Goal: Task Accomplishment & Management: Manage account settings

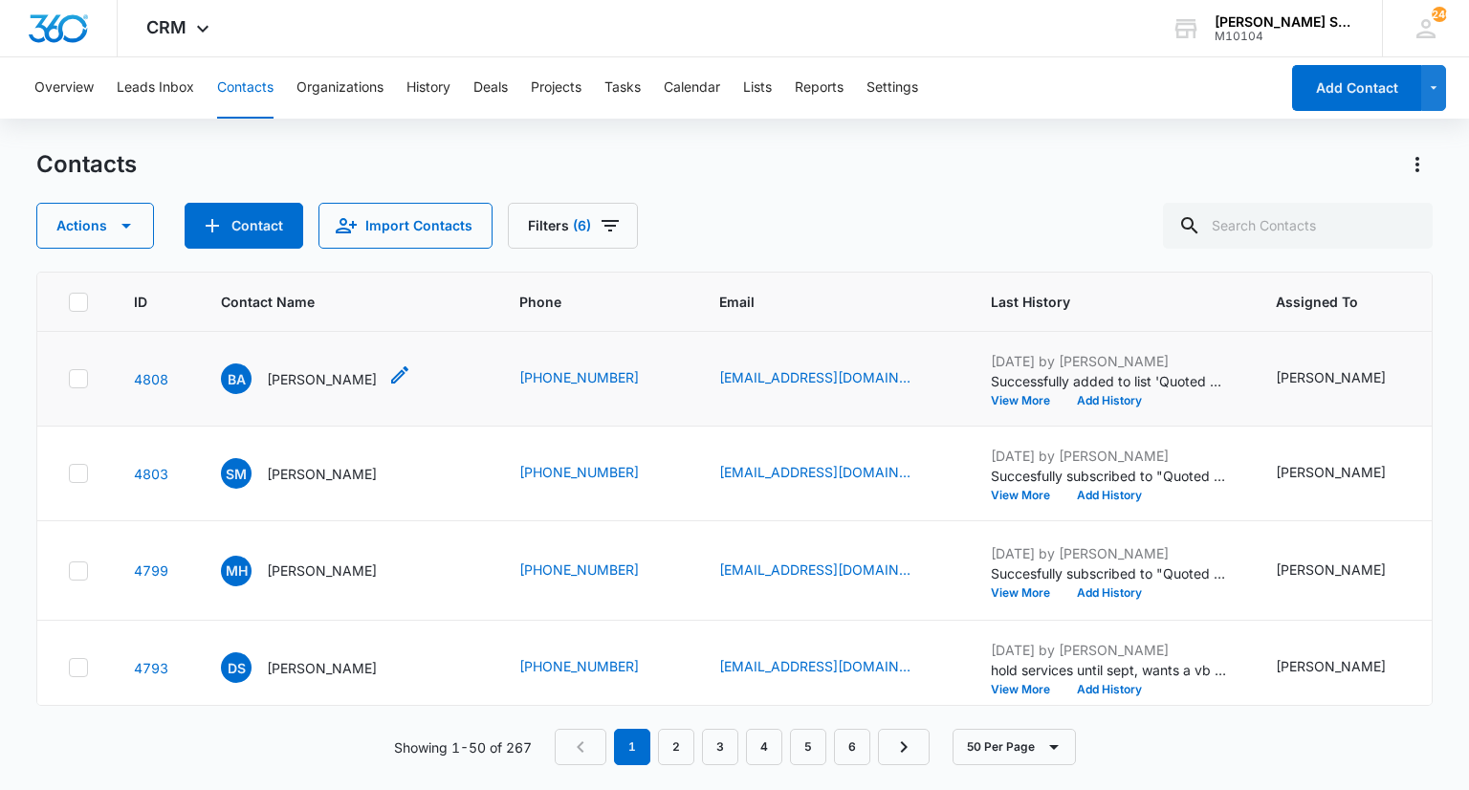
click at [296, 383] on p "[PERSON_NAME]" at bounding box center [322, 379] width 110 height 20
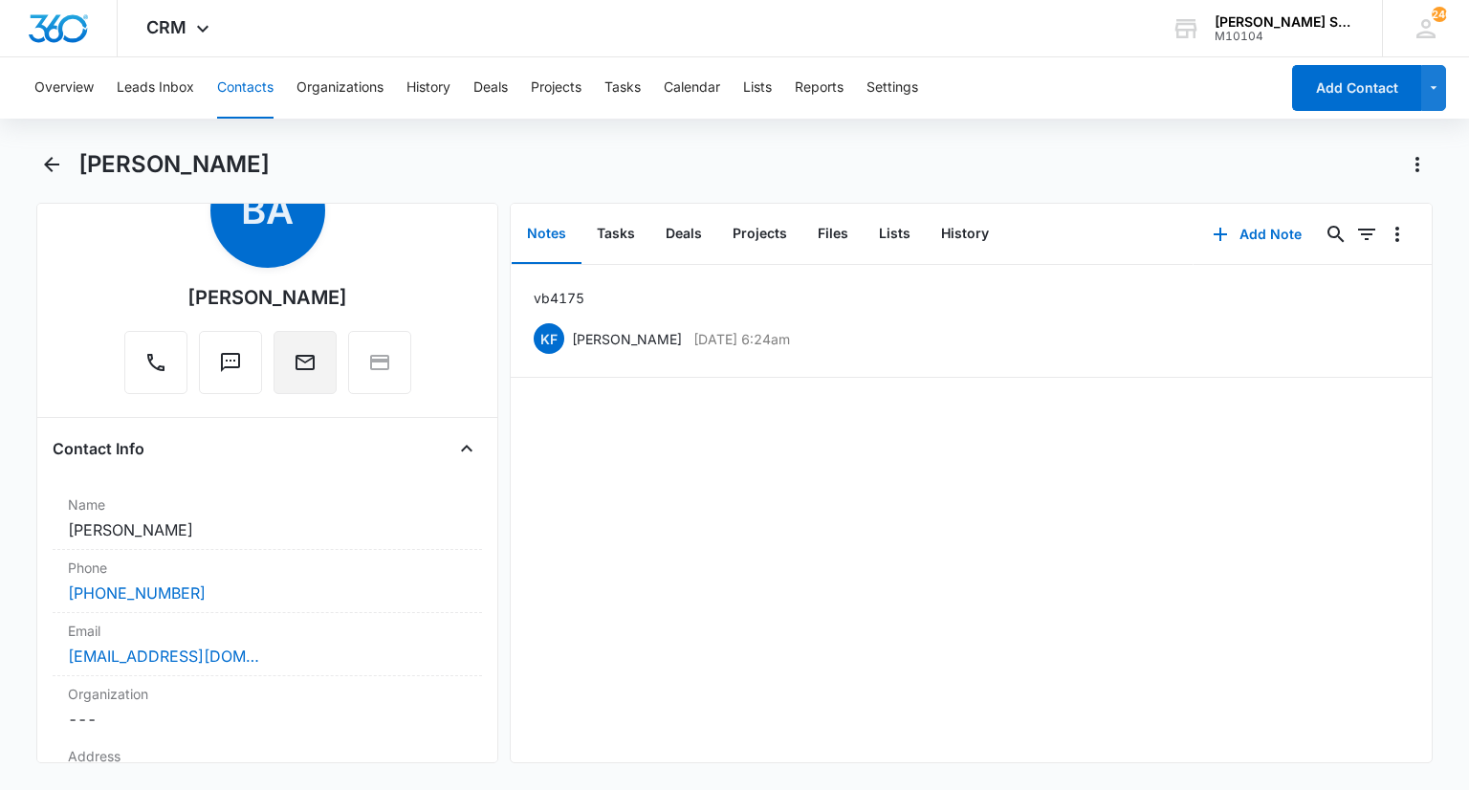
scroll to position [191, 0]
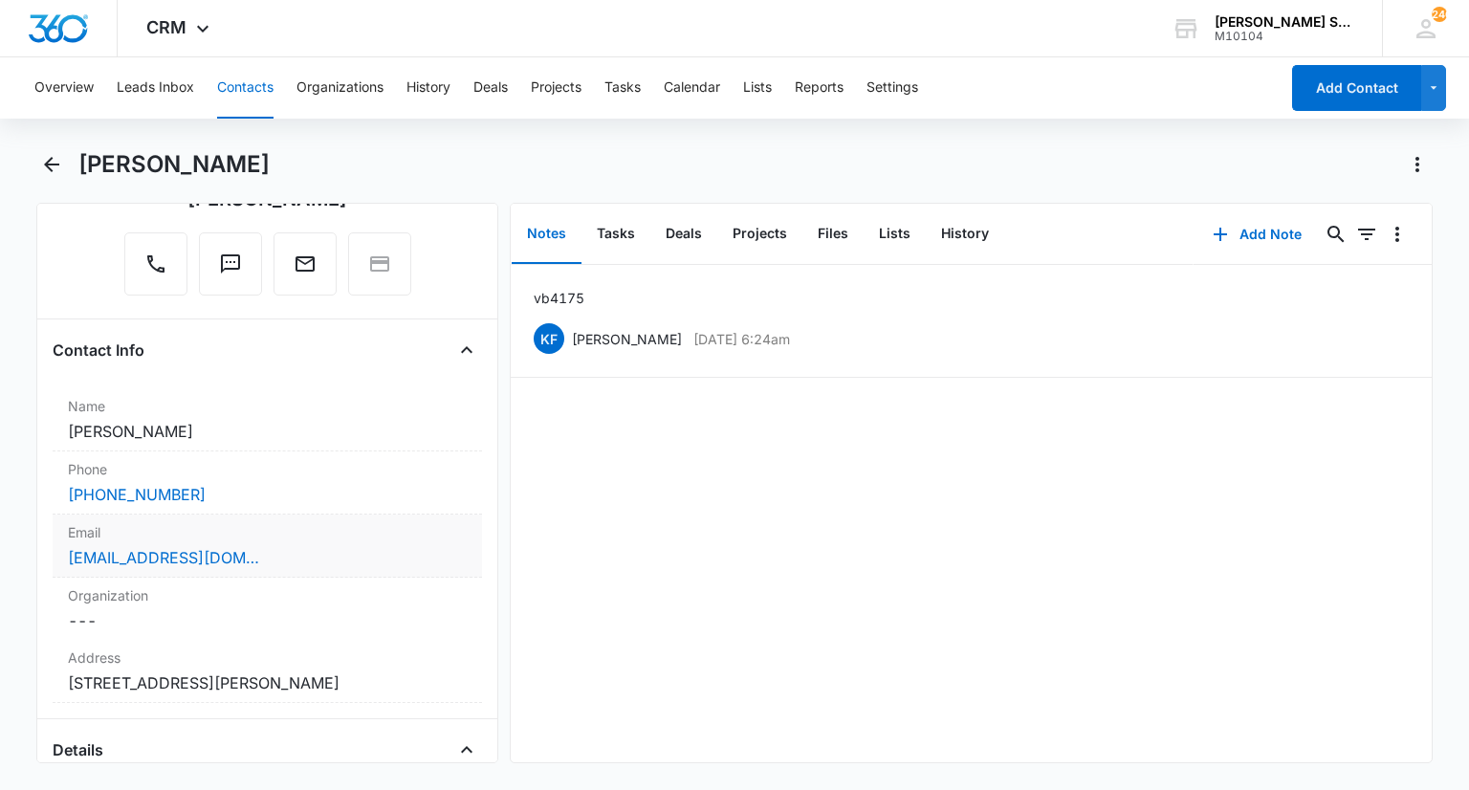
click at [269, 522] on label "Email" at bounding box center [267, 532] width 398 height 20
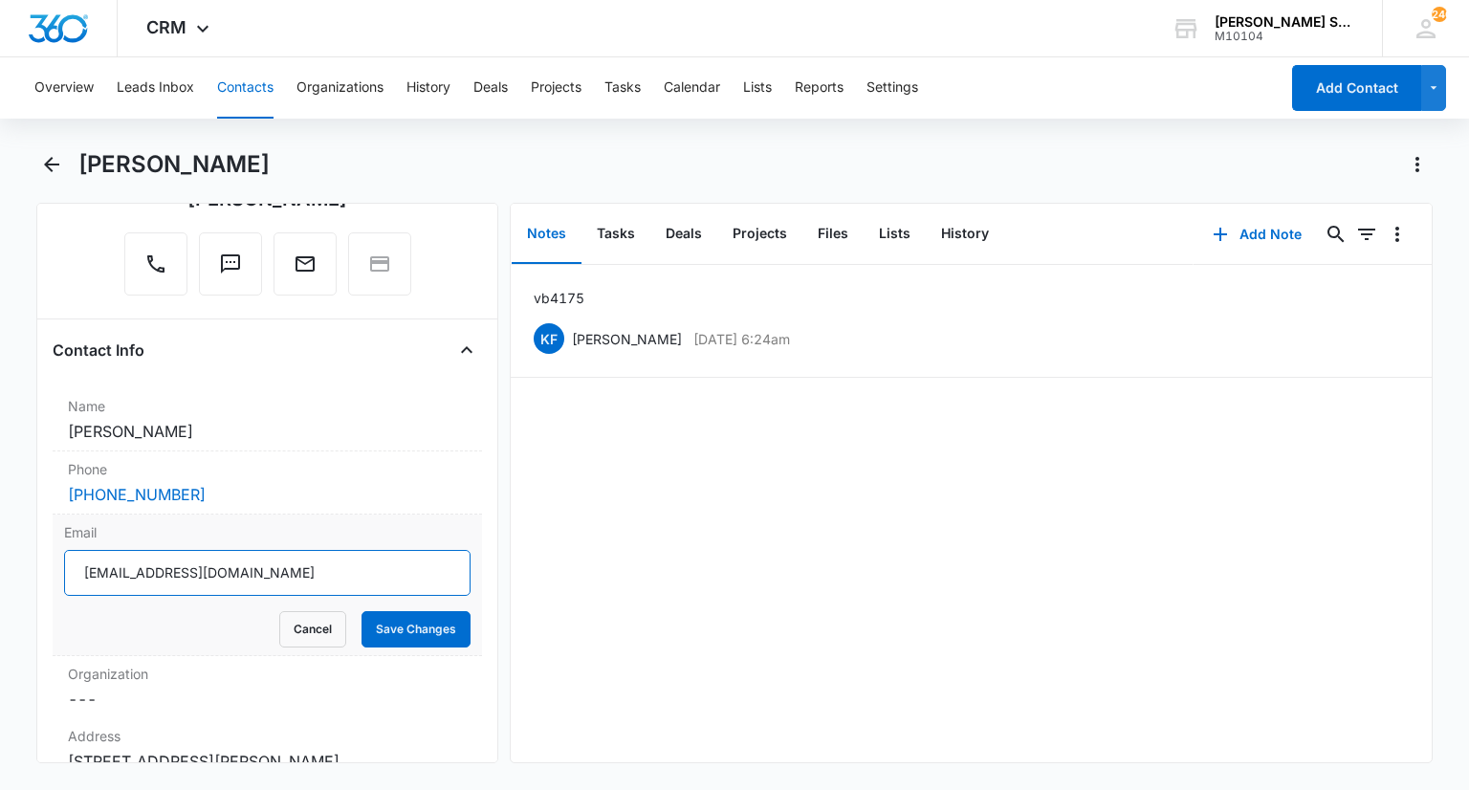
drag, startPoint x: 234, startPoint y: 571, endPoint x: 80, endPoint y: 573, distance: 154.0
click at [80, 573] on input "[EMAIL_ADDRESS][DOMAIN_NAME]" at bounding box center [266, 573] width 405 height 46
click at [289, 621] on button "Cancel" at bounding box center [312, 629] width 67 height 36
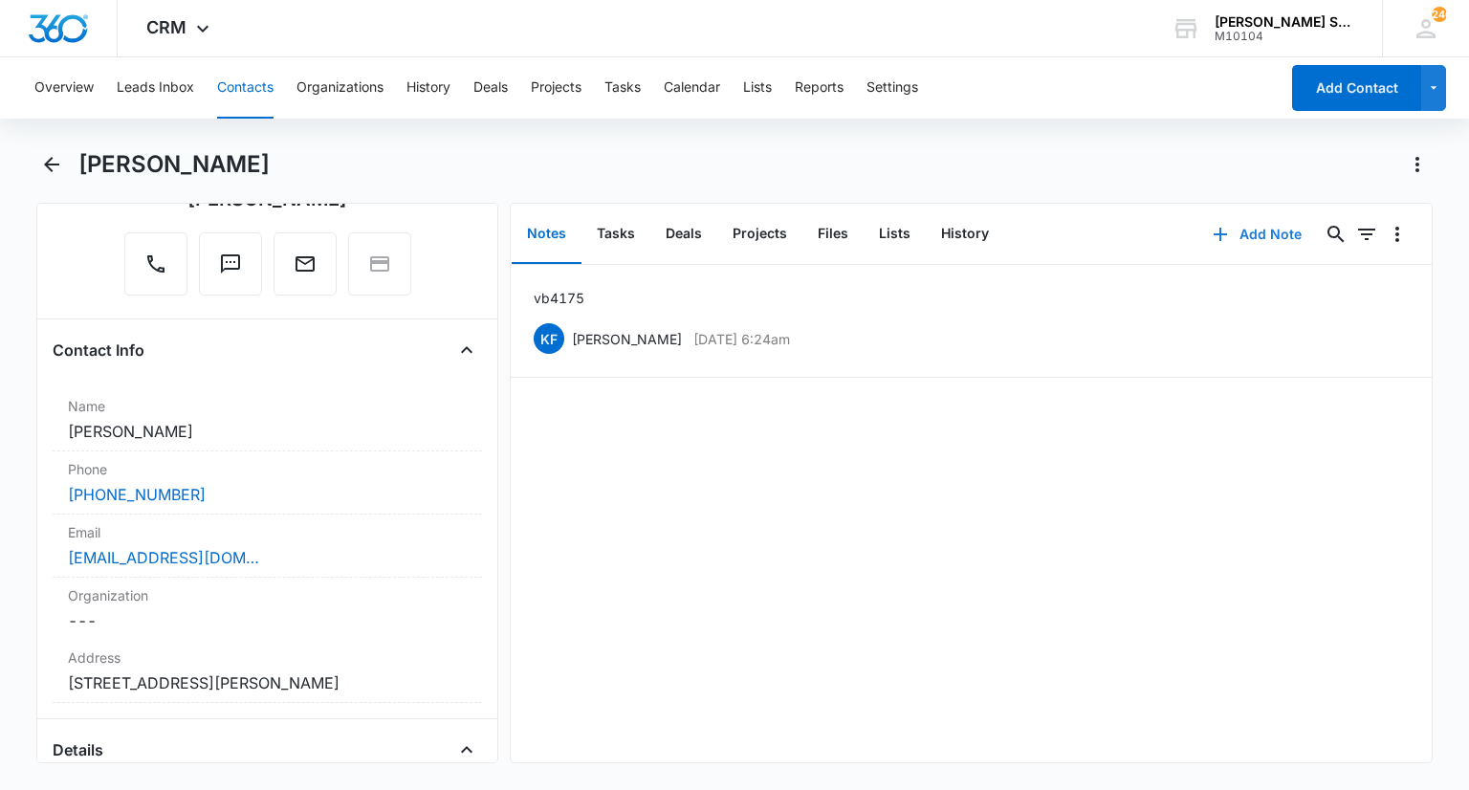
click at [1272, 230] on button "Add Note" at bounding box center [1256, 234] width 127 height 46
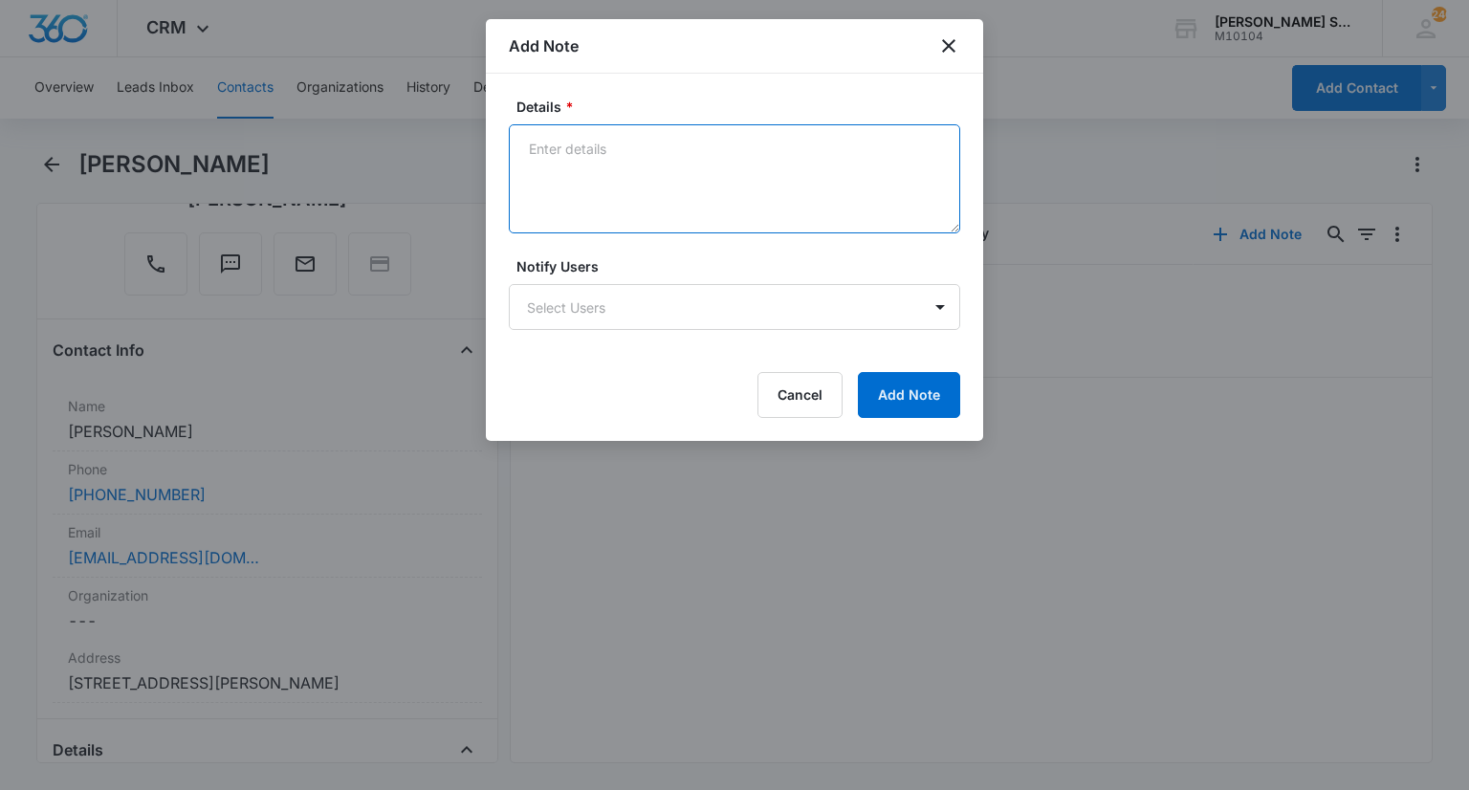
click at [761, 215] on textarea "Details *" at bounding box center [734, 178] width 451 height 109
type textarea "emailed and lvm 175 per vb4"
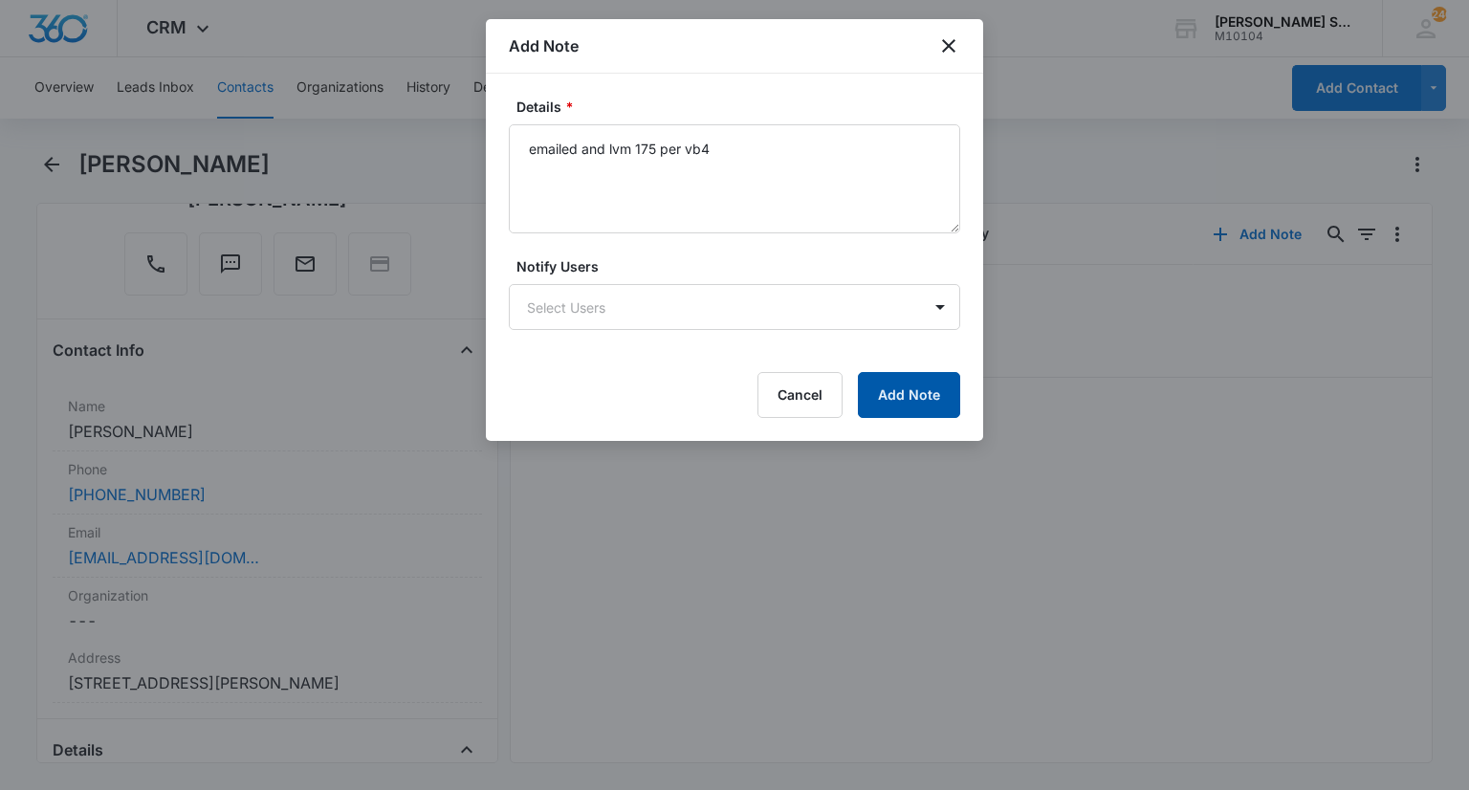
click at [897, 395] on button "Add Note" at bounding box center [909, 395] width 102 height 46
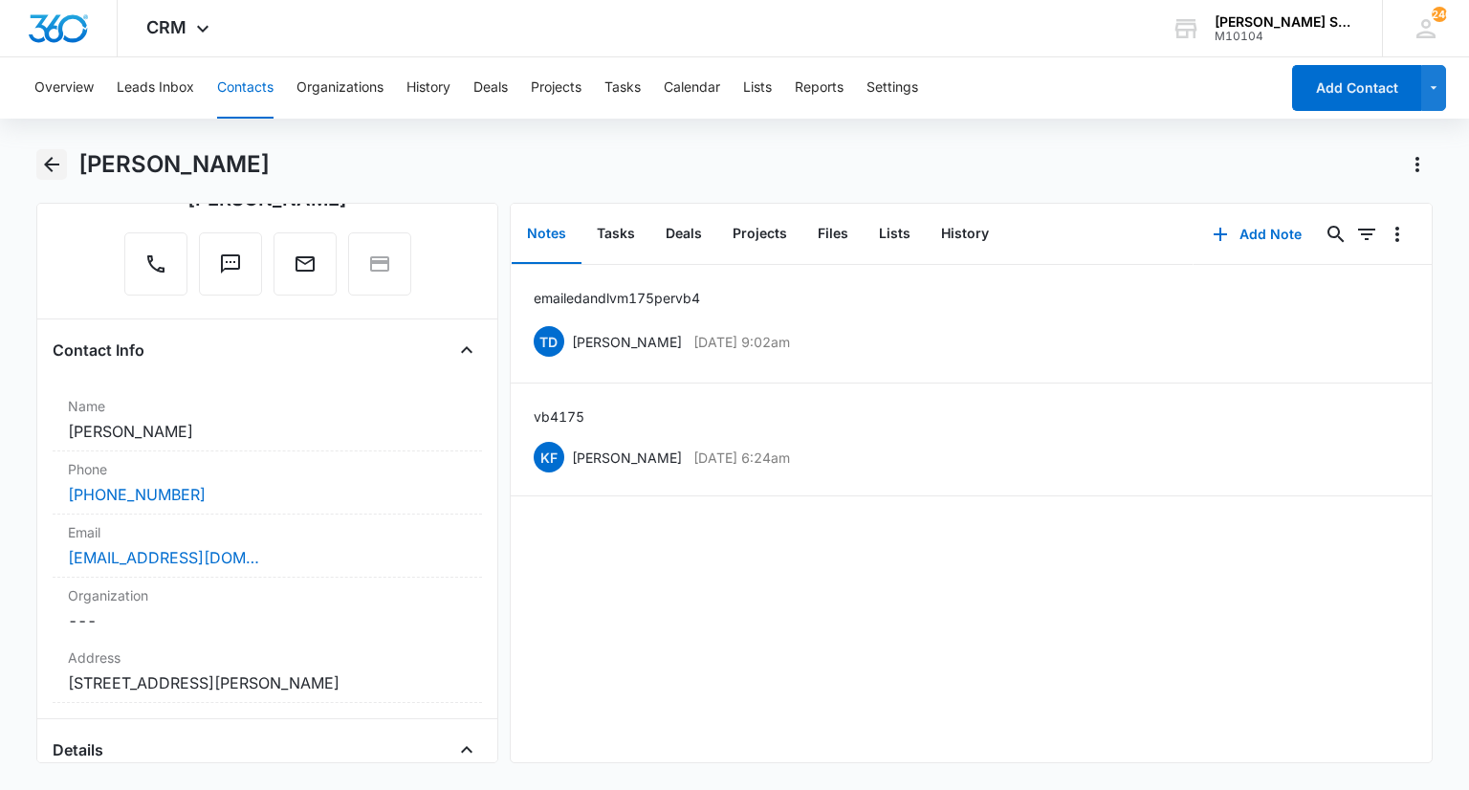
click at [46, 166] on icon "Back" at bounding box center [51, 164] width 23 height 23
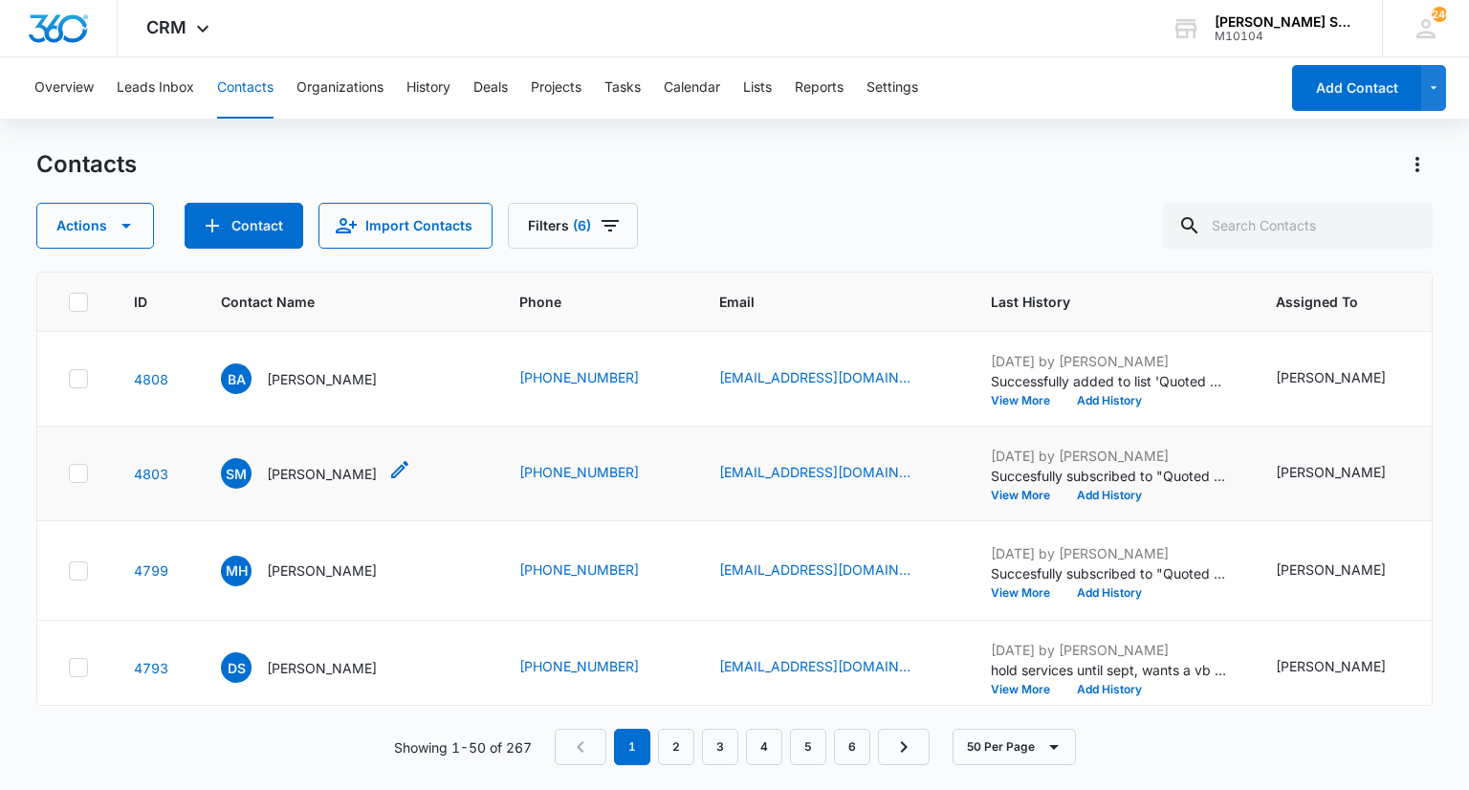
click at [349, 484] on p "[PERSON_NAME]" at bounding box center [322, 474] width 110 height 20
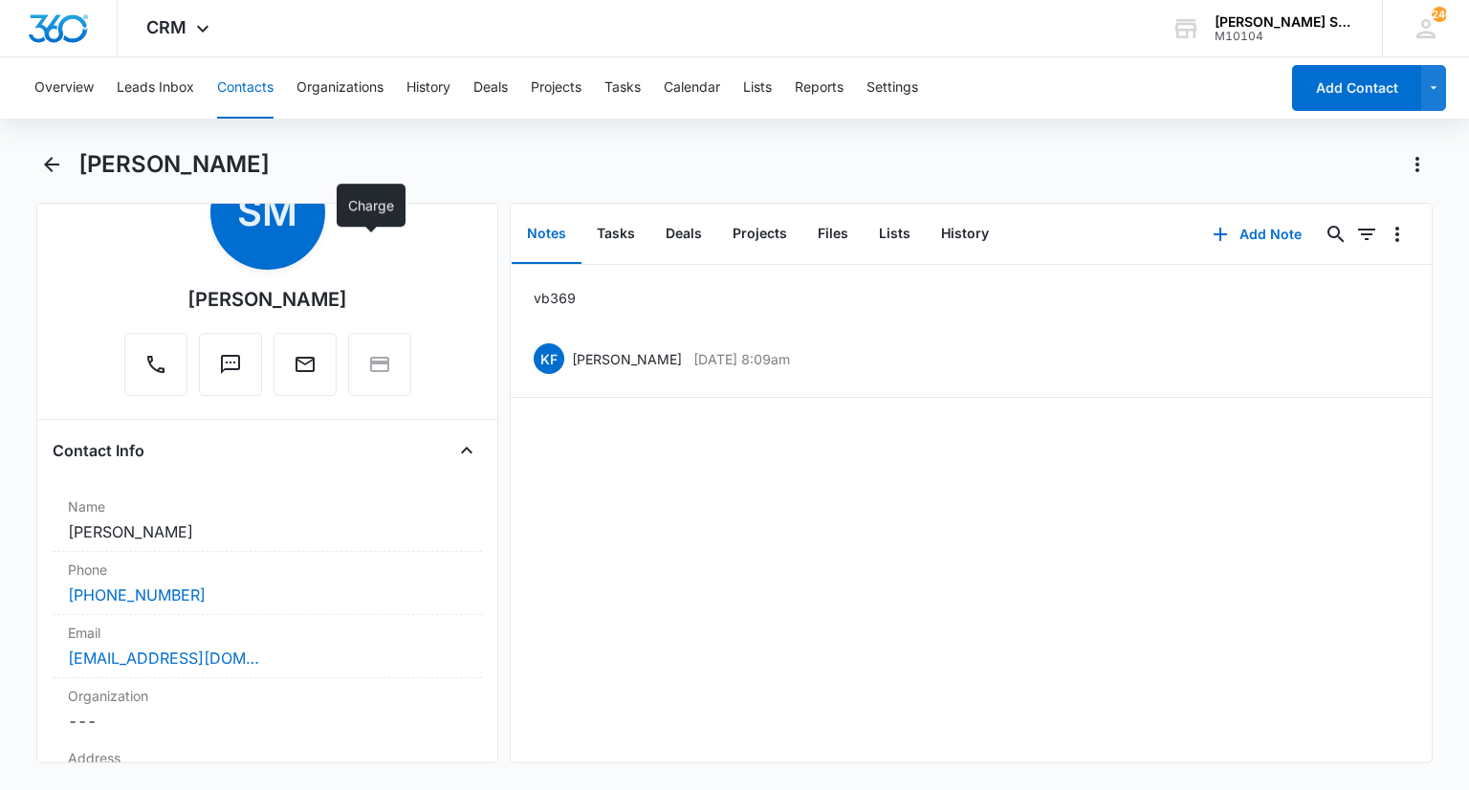
scroll to position [191, 0]
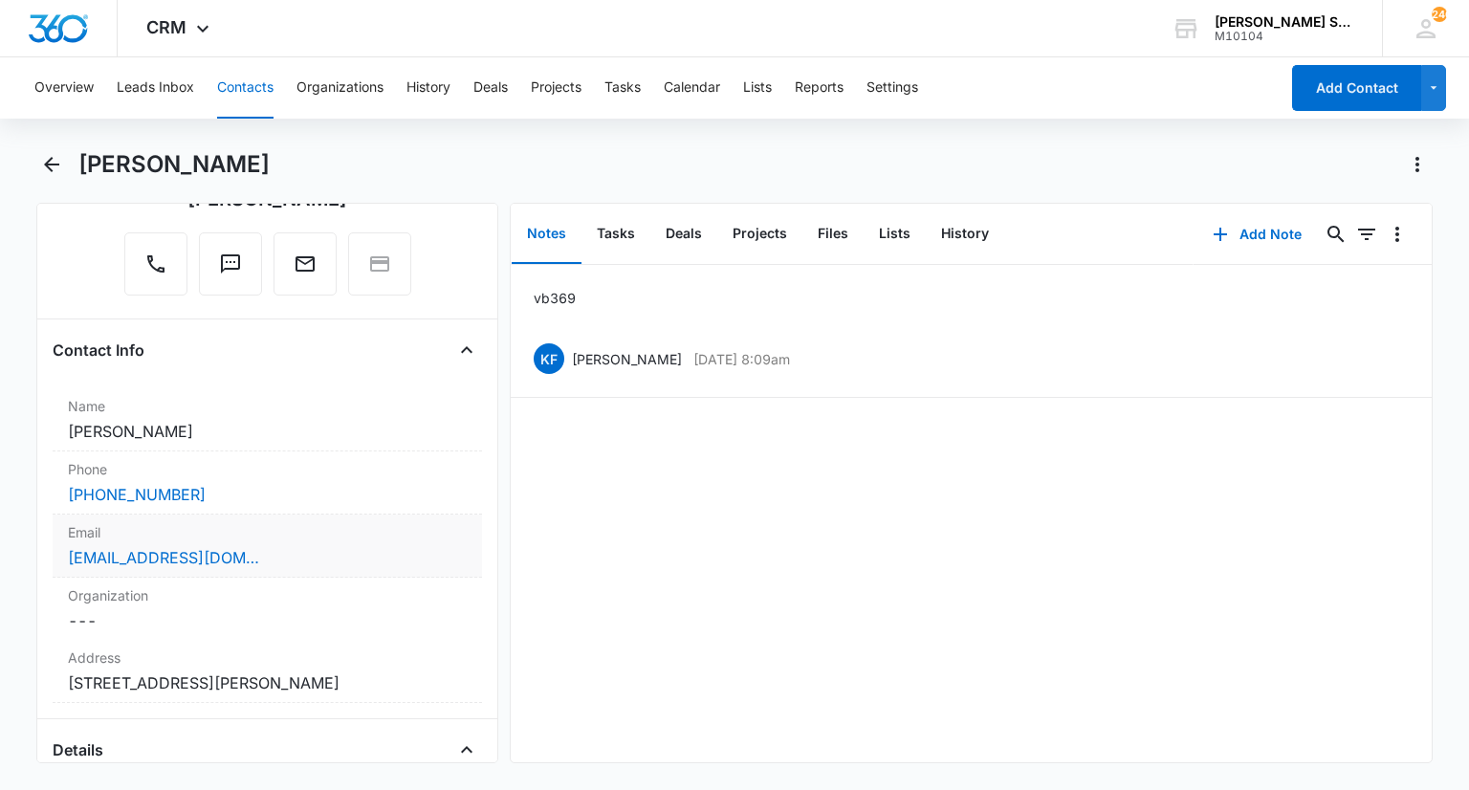
click at [209, 536] on label "Email" at bounding box center [267, 532] width 398 height 20
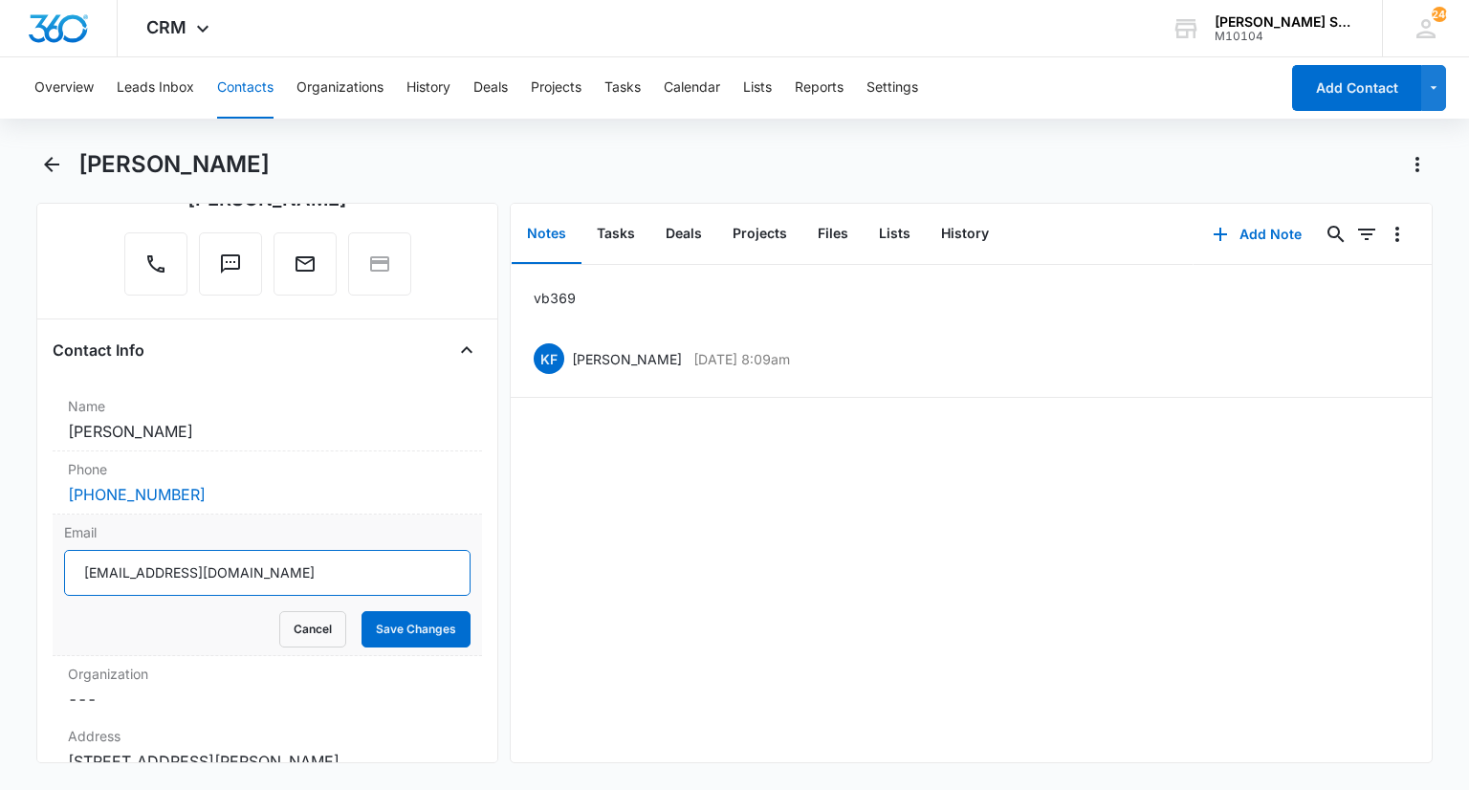
drag, startPoint x: 273, startPoint y: 576, endPoint x: 68, endPoint y: 554, distance: 206.8
click at [68, 554] on input "[EMAIL_ADDRESS][DOMAIN_NAME]" at bounding box center [266, 573] width 405 height 46
click at [304, 640] on button "Cancel" at bounding box center [312, 629] width 67 height 36
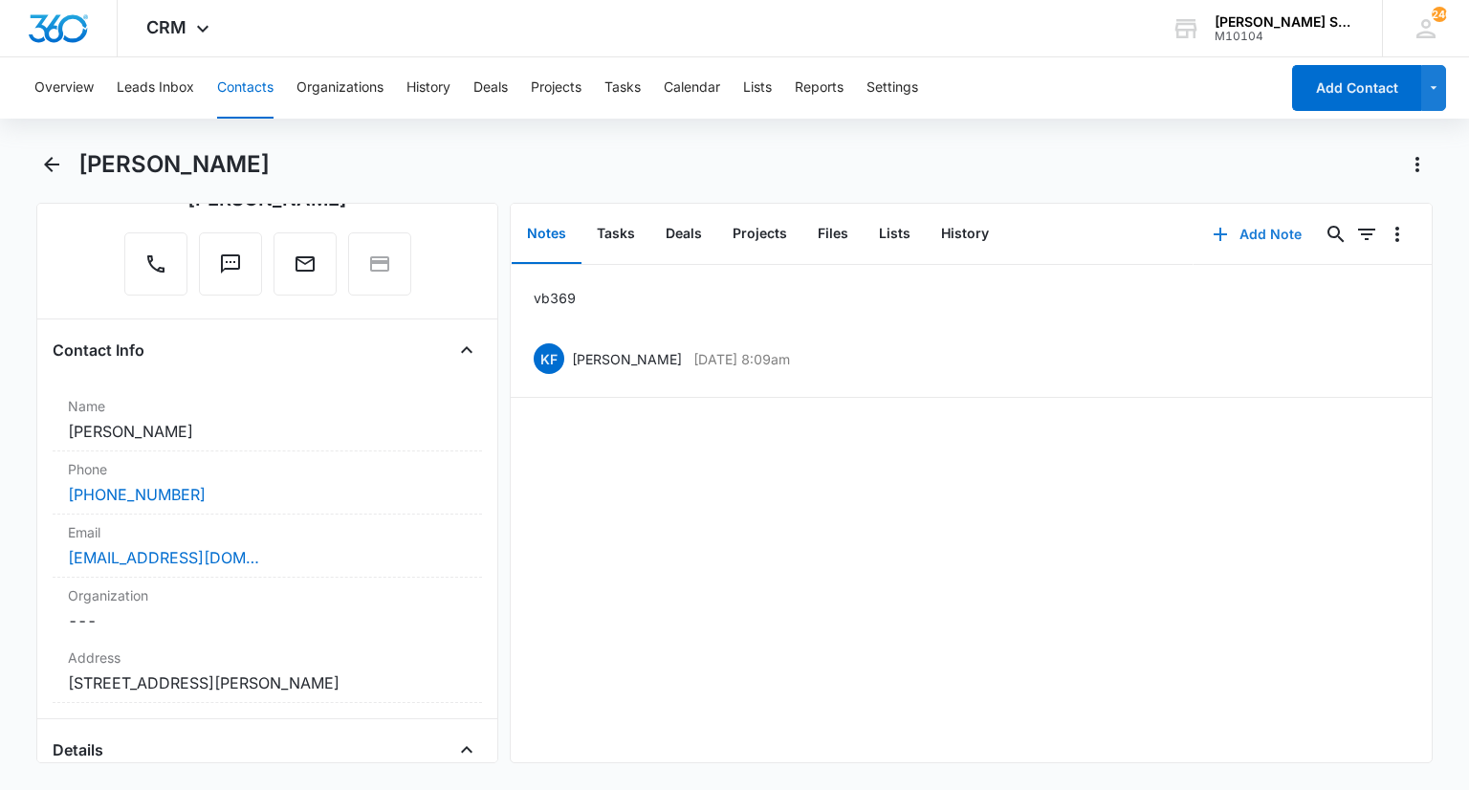
click at [1251, 238] on button "Add Note" at bounding box center [1256, 234] width 127 height 46
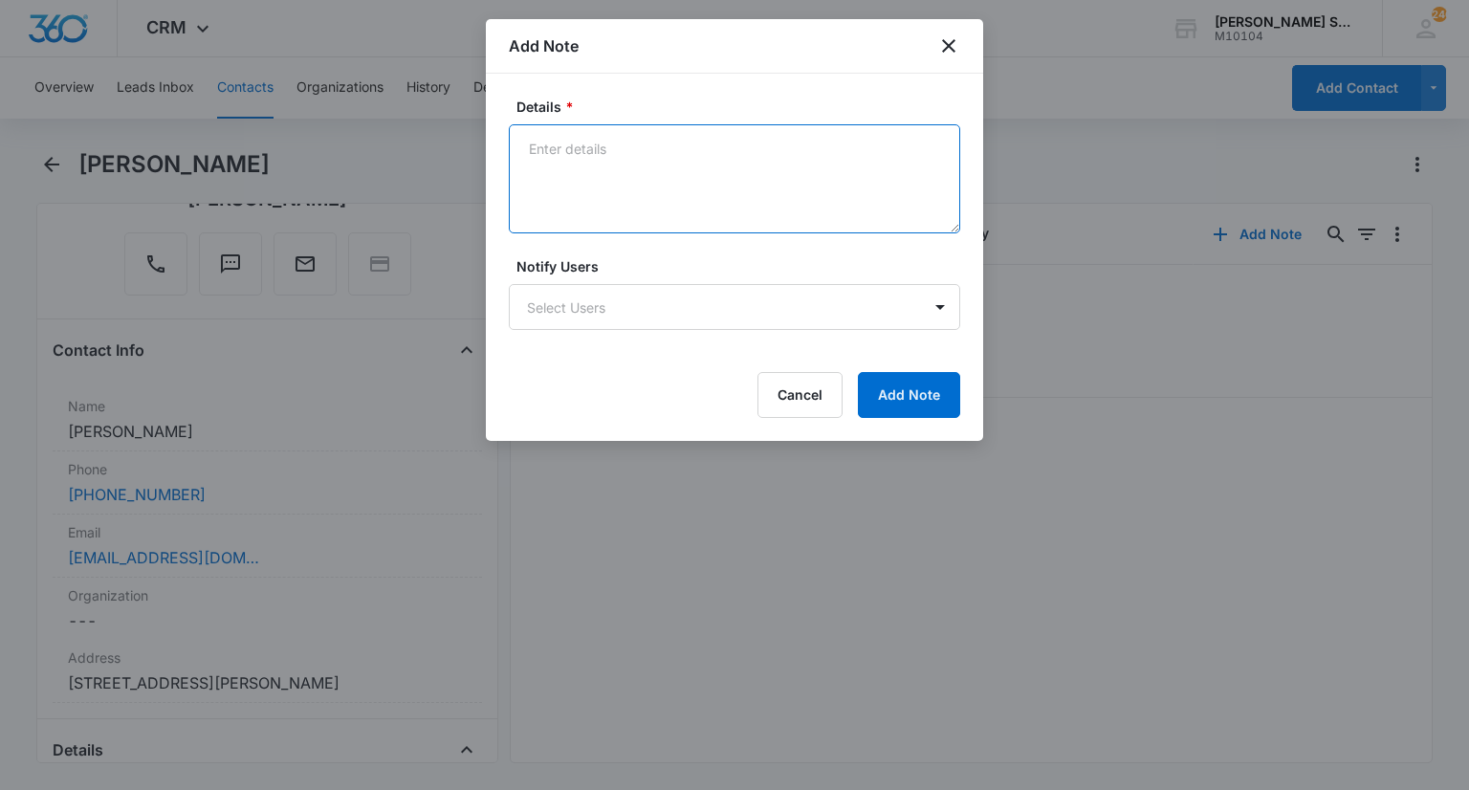
click at [736, 180] on textarea "Details *" at bounding box center [734, 178] width 451 height 109
type textarea "emailed vb 3 +ASC LVM"
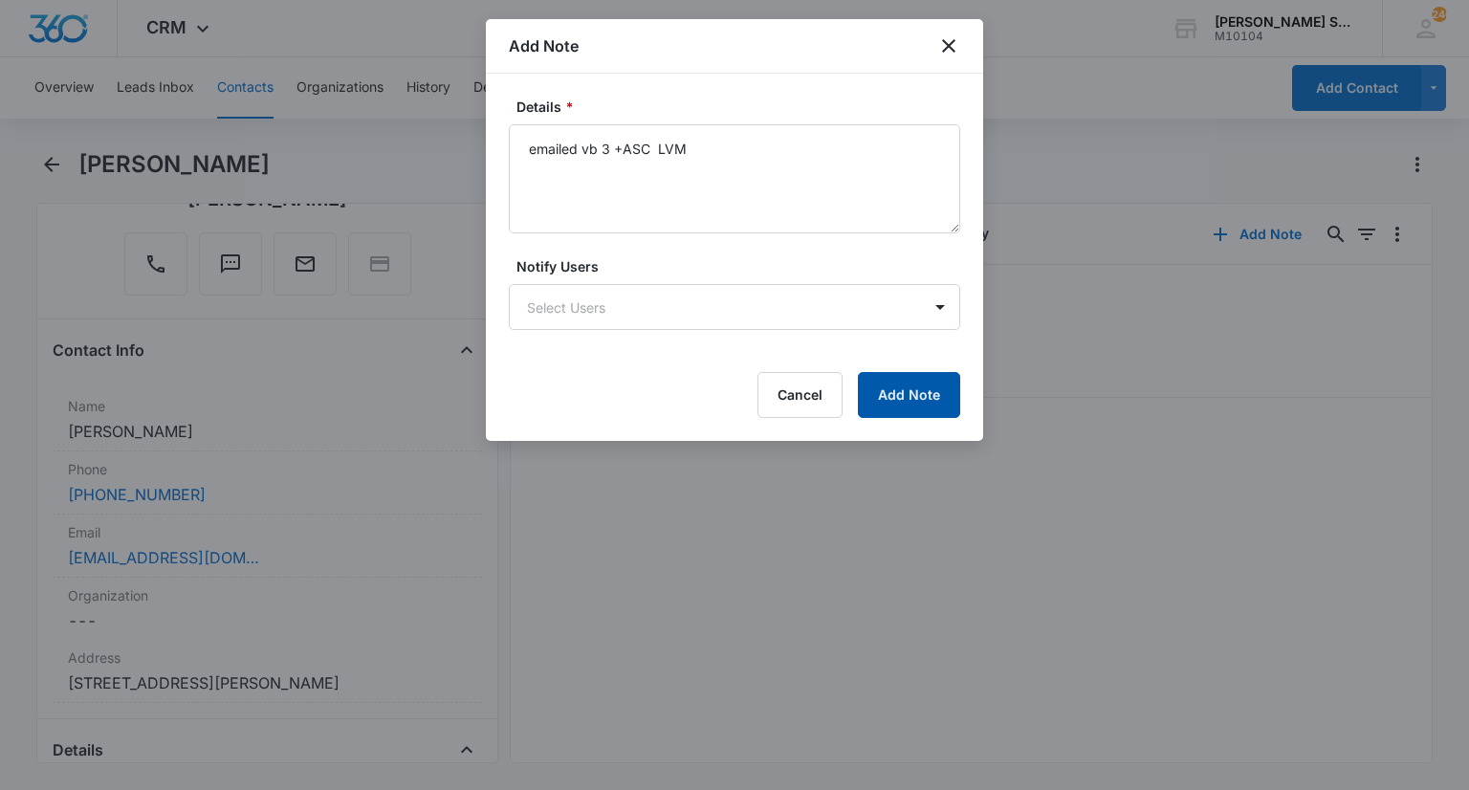
click at [951, 403] on button "Add Note" at bounding box center [909, 395] width 102 height 46
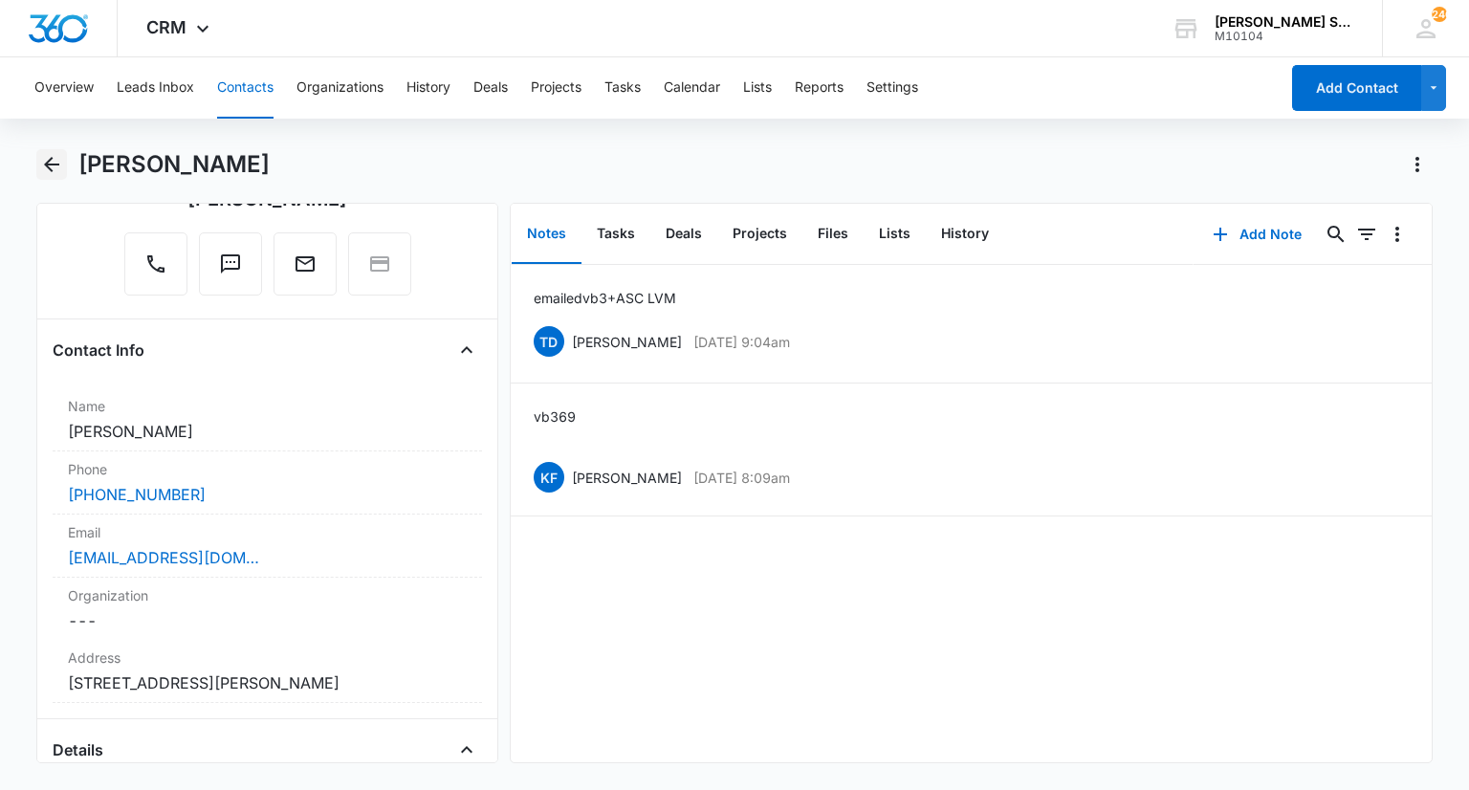
click at [57, 164] on icon "Back" at bounding box center [51, 164] width 15 height 15
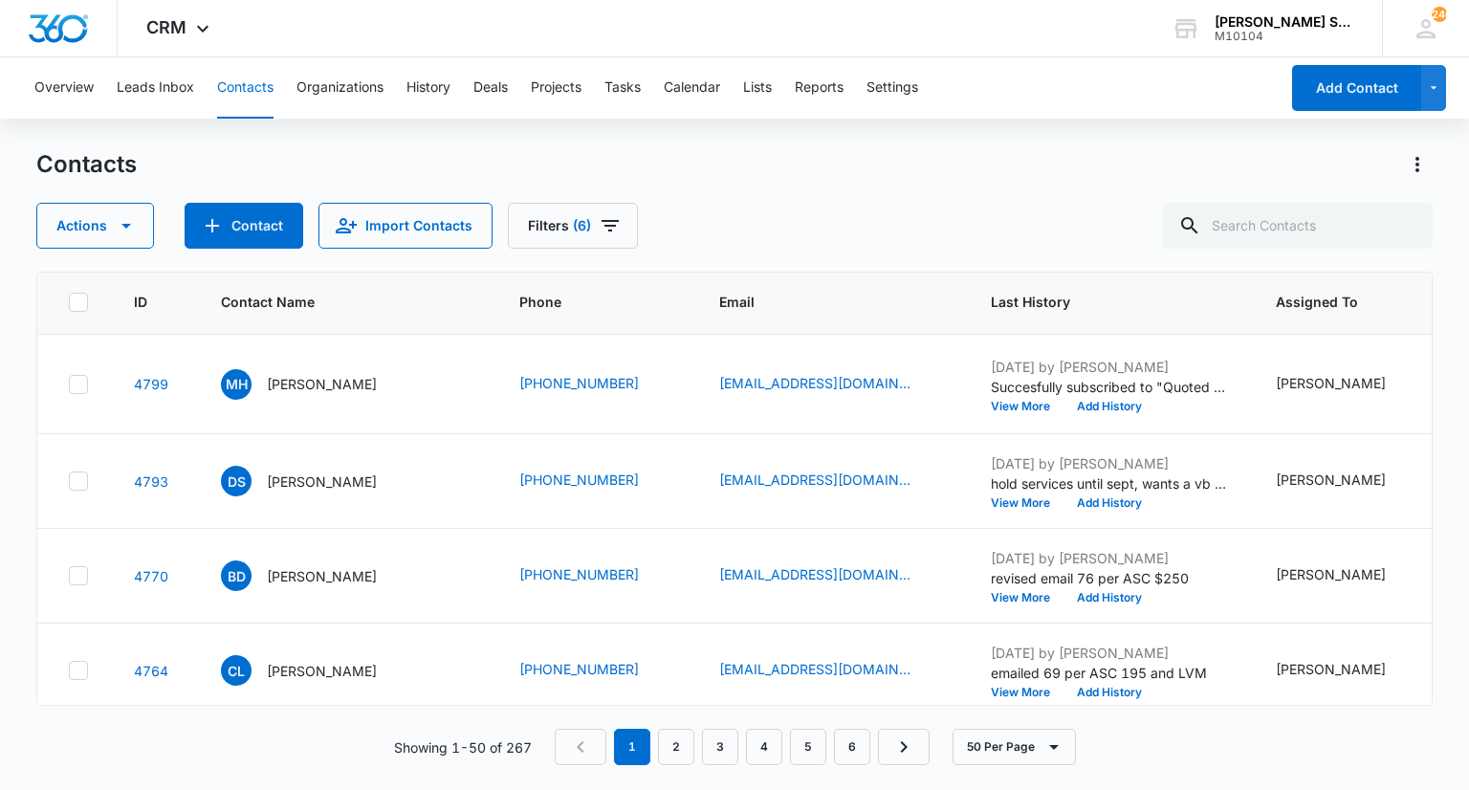
scroll to position [191, 0]
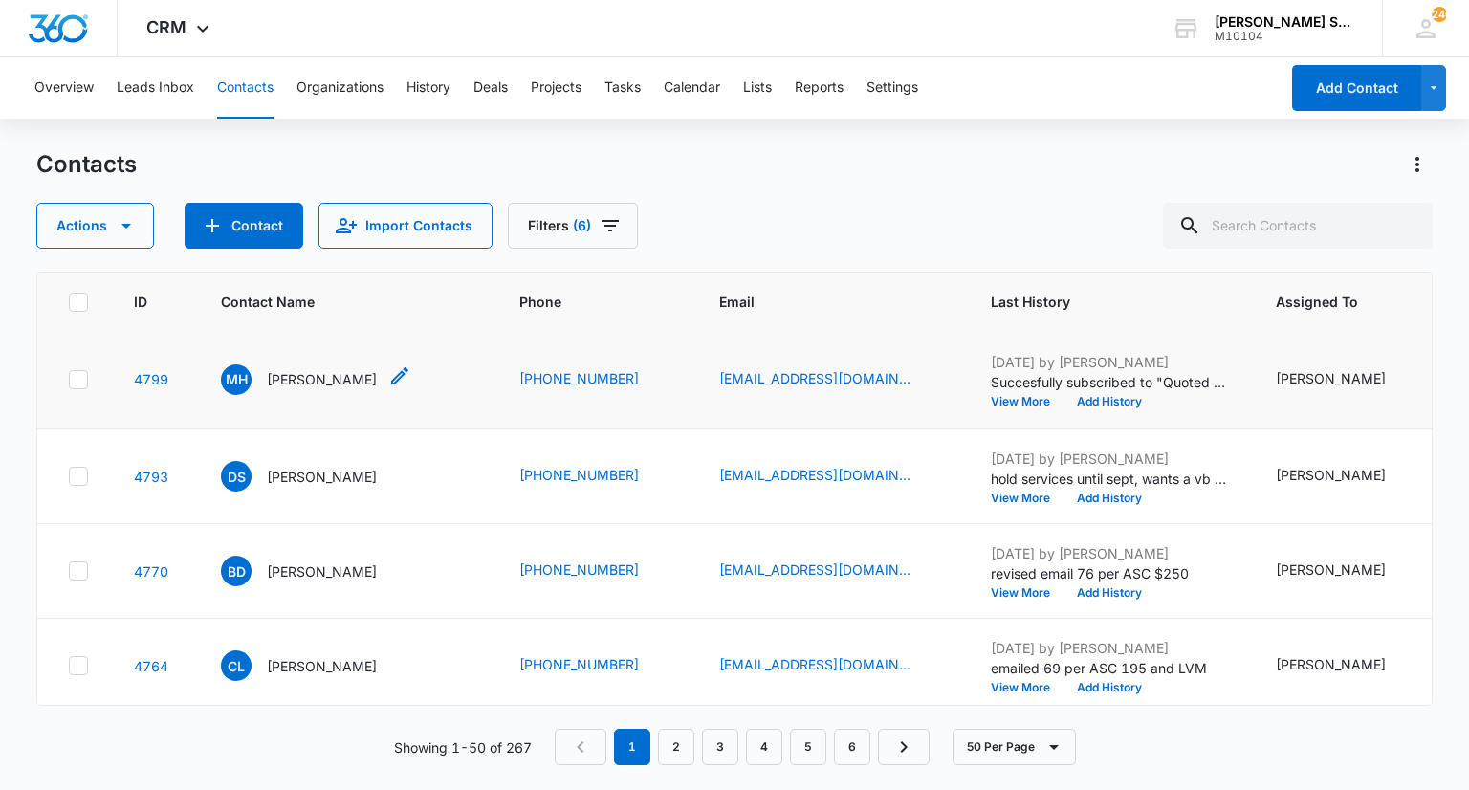
click at [310, 389] on p "[PERSON_NAME]" at bounding box center [322, 379] width 110 height 20
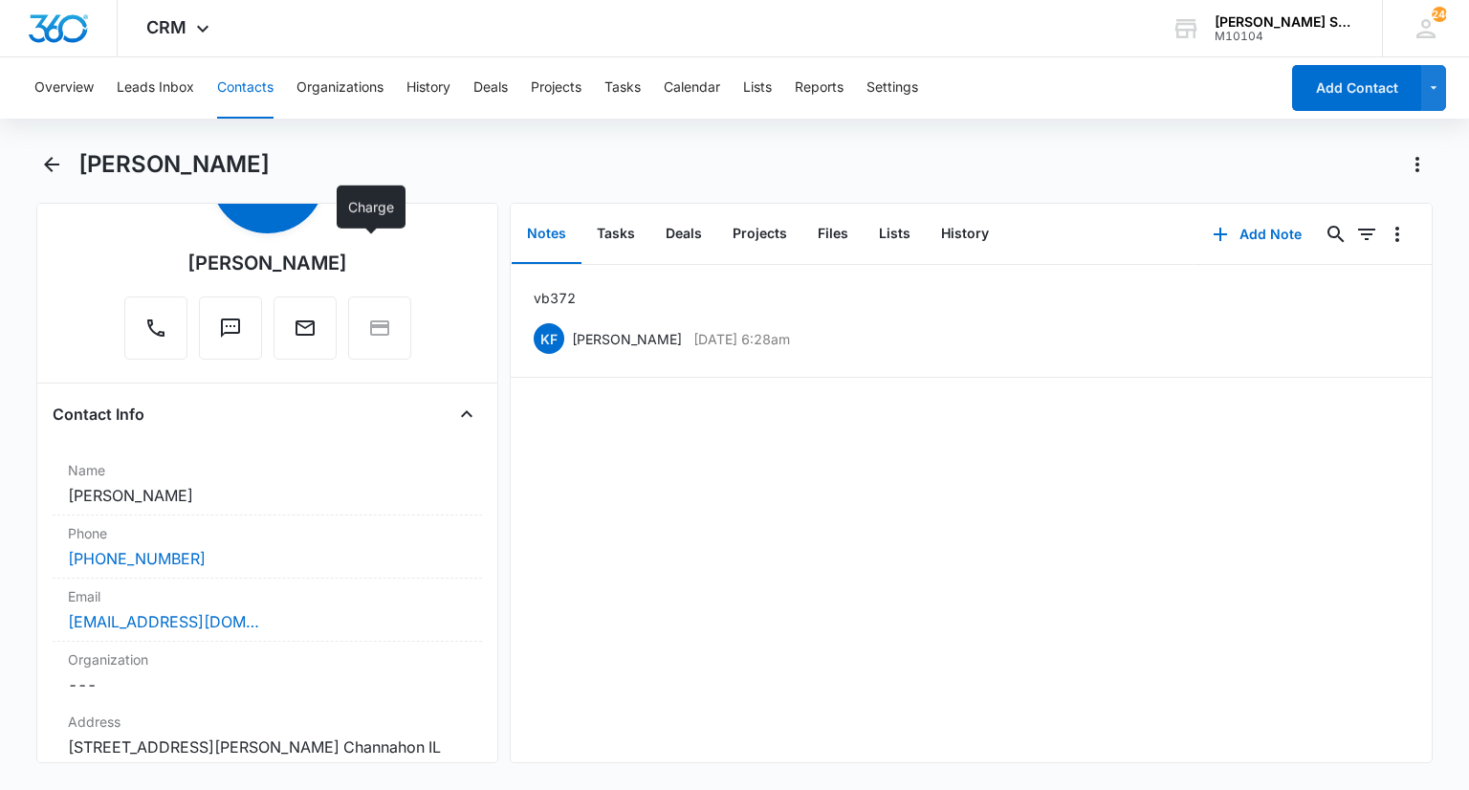
scroll to position [191, 0]
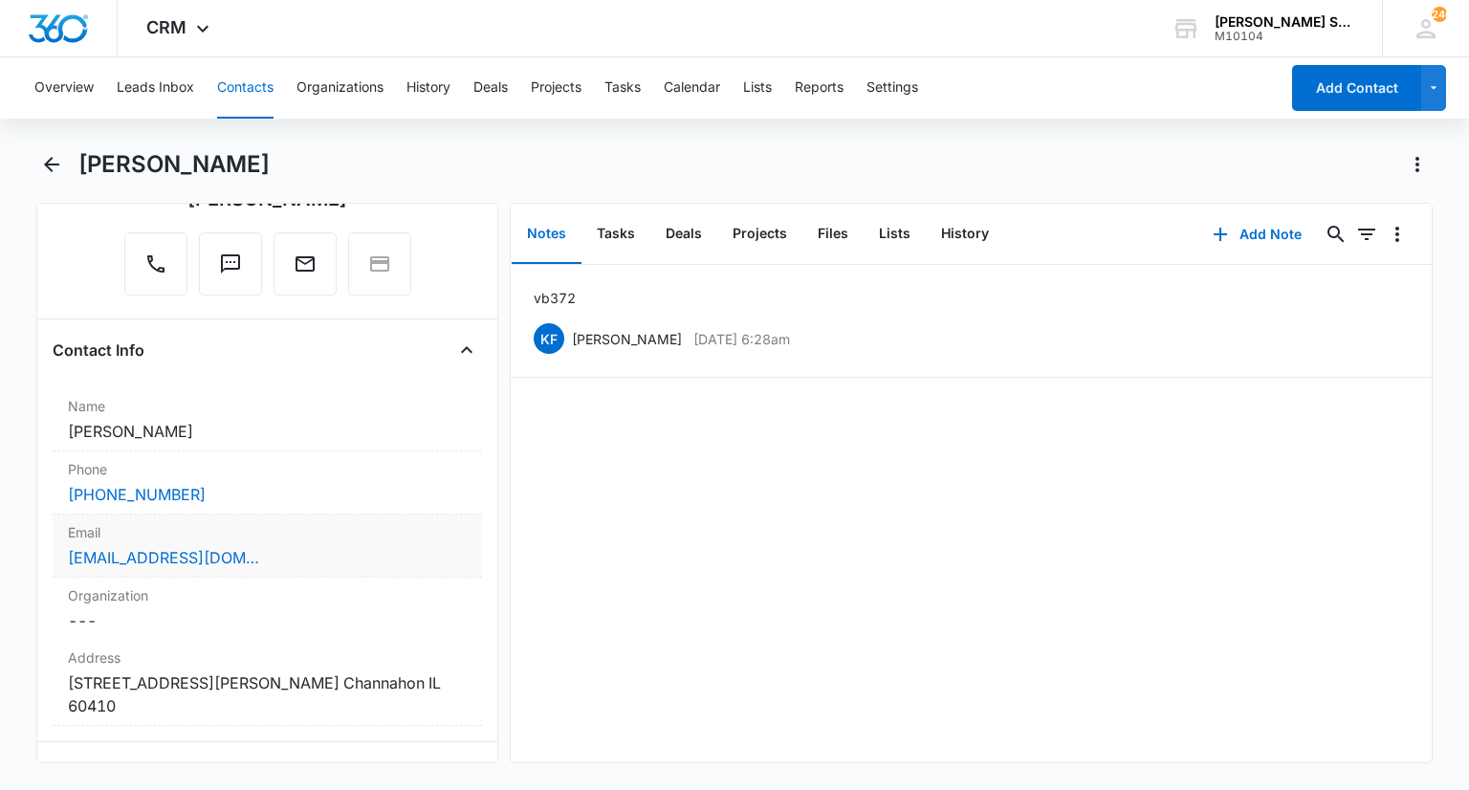
click at [255, 533] on label "Email" at bounding box center [267, 532] width 398 height 20
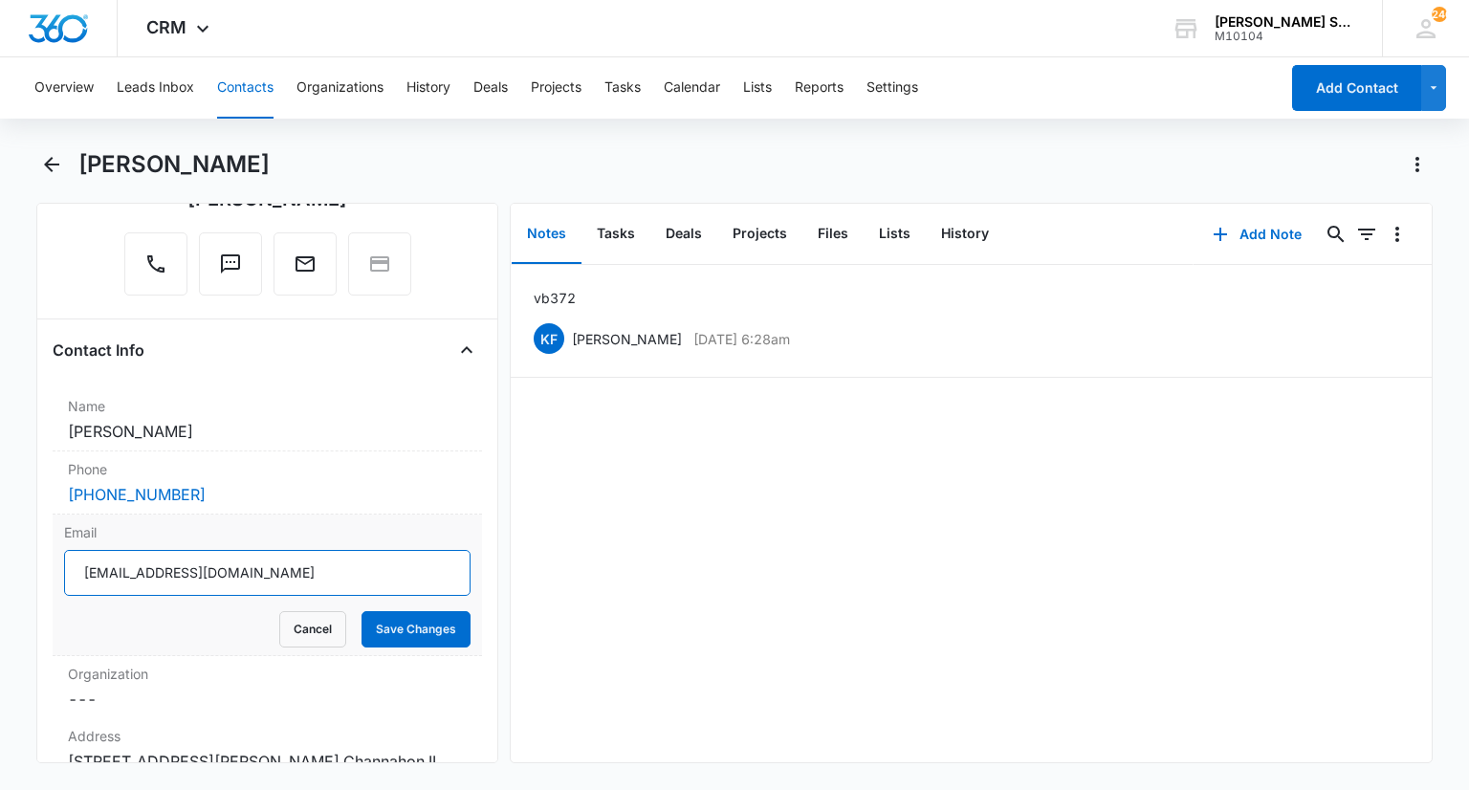
drag, startPoint x: 261, startPoint y: 569, endPoint x: 74, endPoint y: 568, distance: 187.4
click at [74, 568] on input "[EMAIL_ADDRESS][DOMAIN_NAME]" at bounding box center [266, 573] width 405 height 46
click at [291, 640] on button "Cancel" at bounding box center [312, 629] width 67 height 36
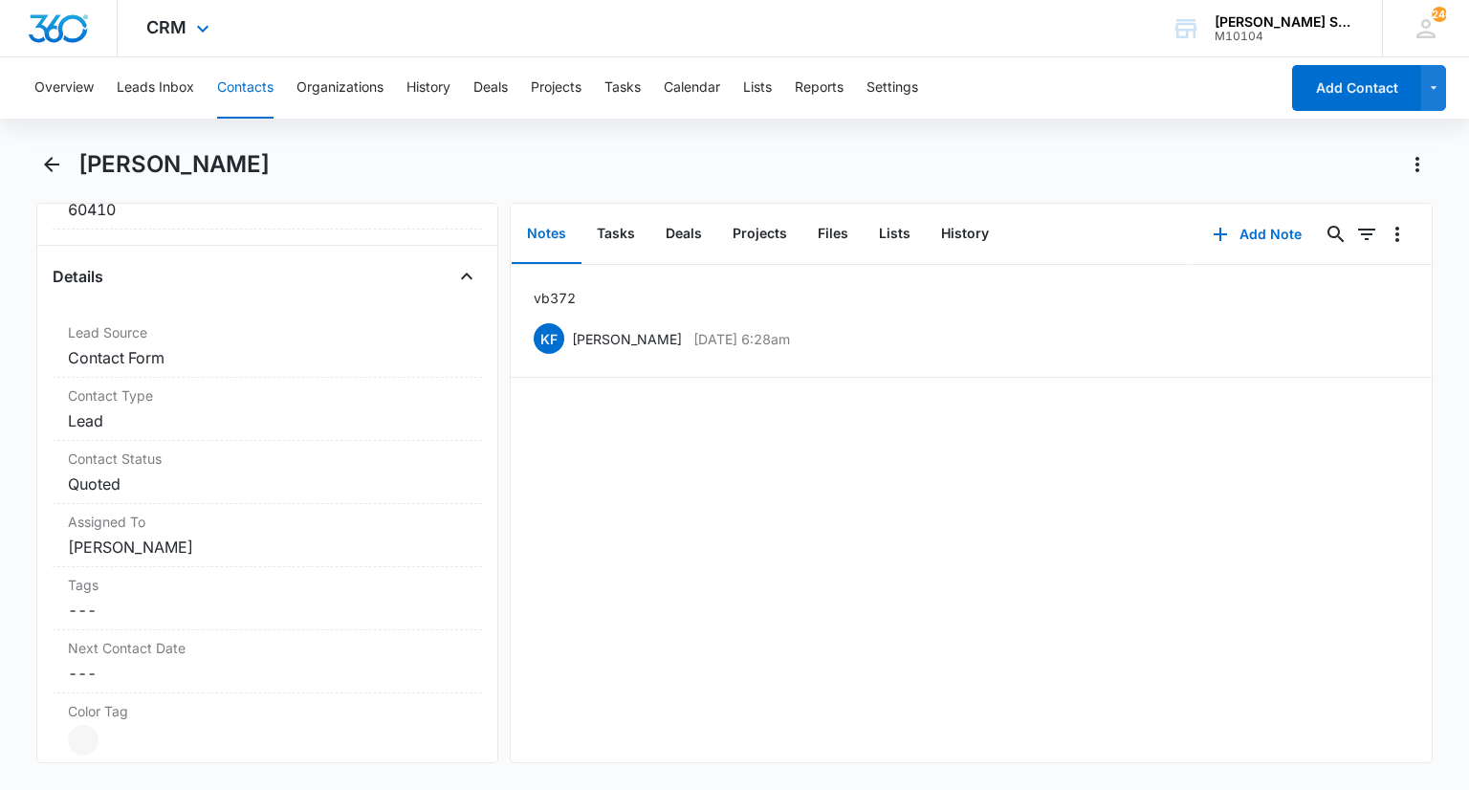
scroll to position [669, 0]
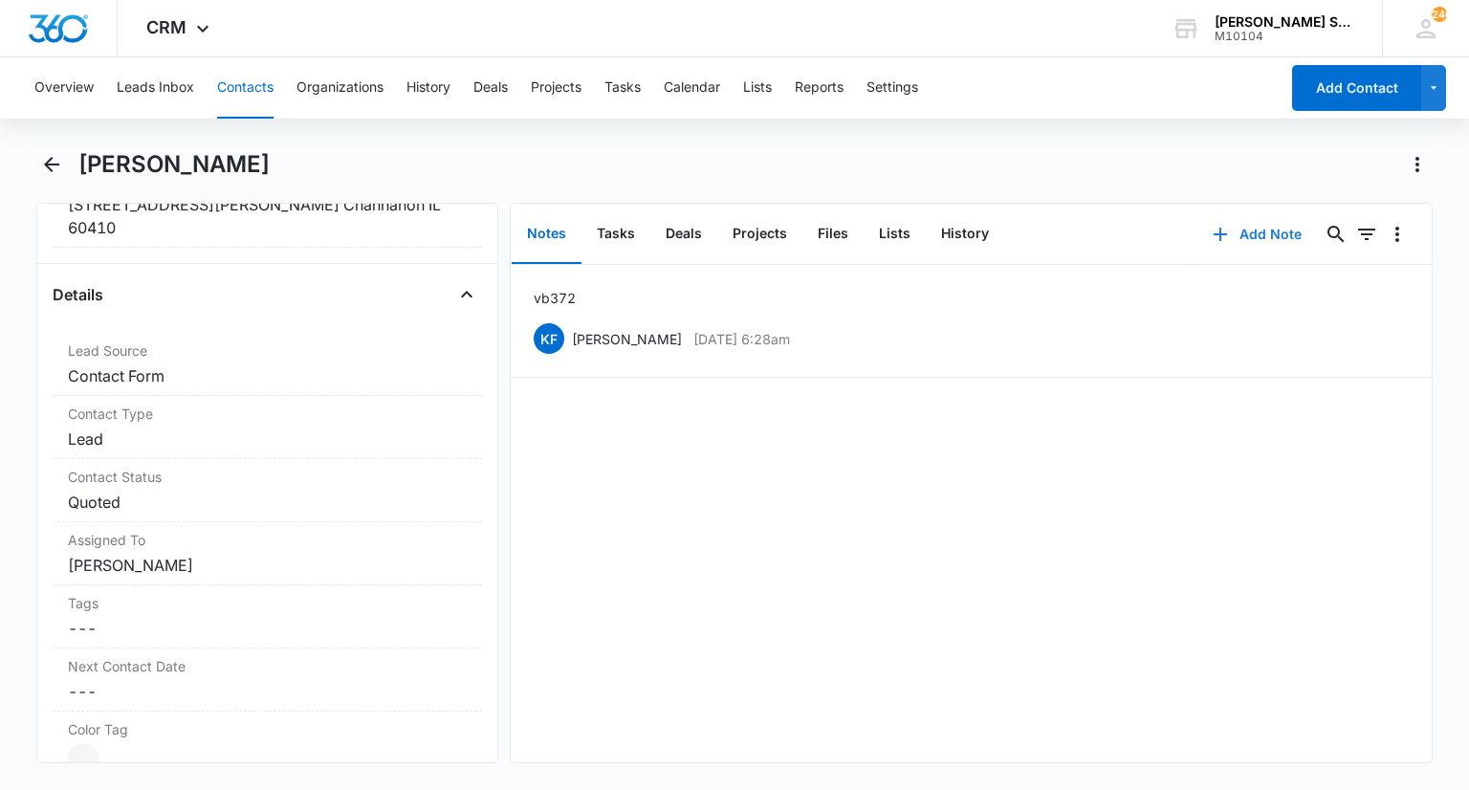
click at [1237, 250] on button "Add Note" at bounding box center [1256, 234] width 127 height 46
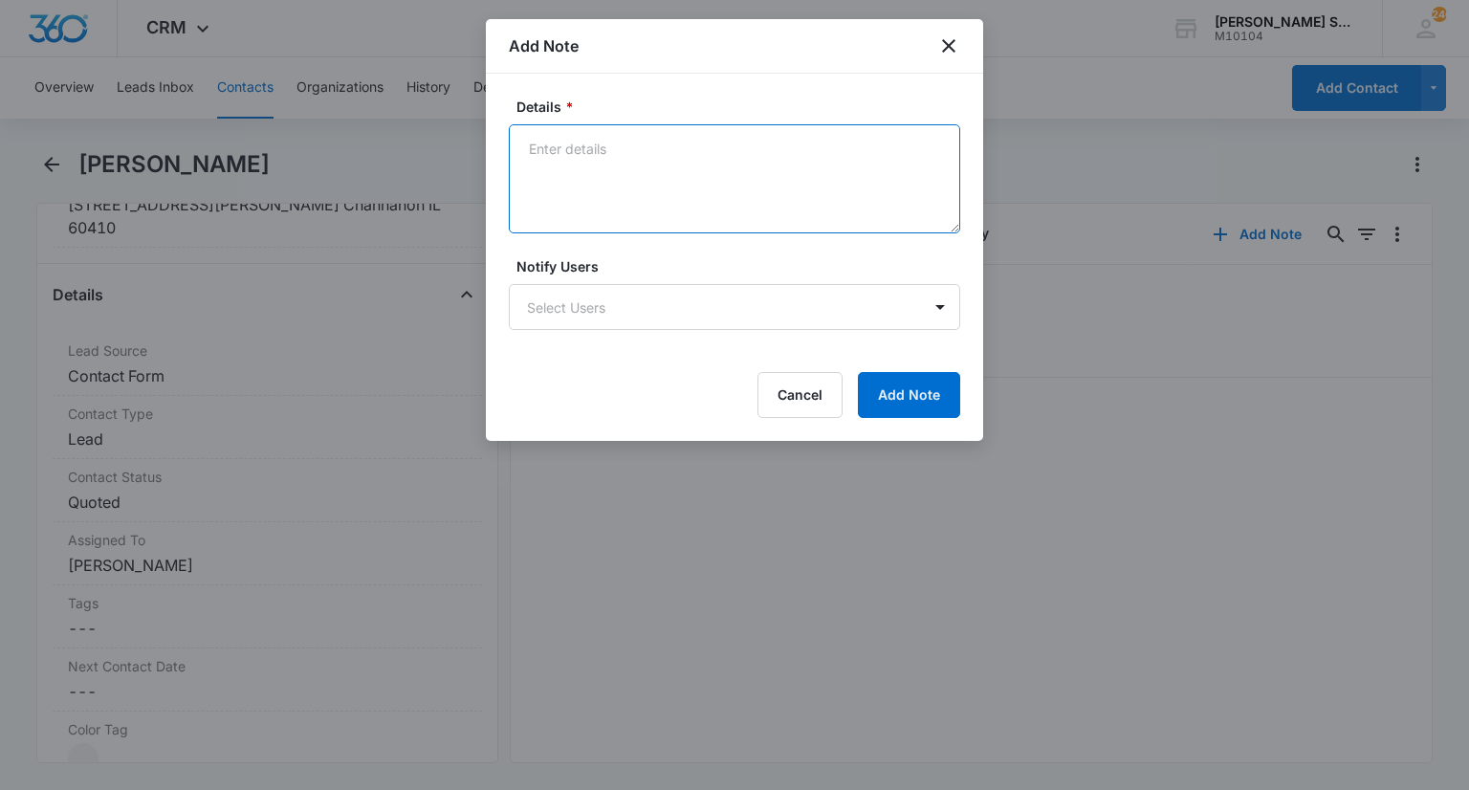
click at [692, 164] on textarea "Details *" at bounding box center [734, 178] width 451 height 109
type textarea "discounted rate. 7k price vb3 +ASC"
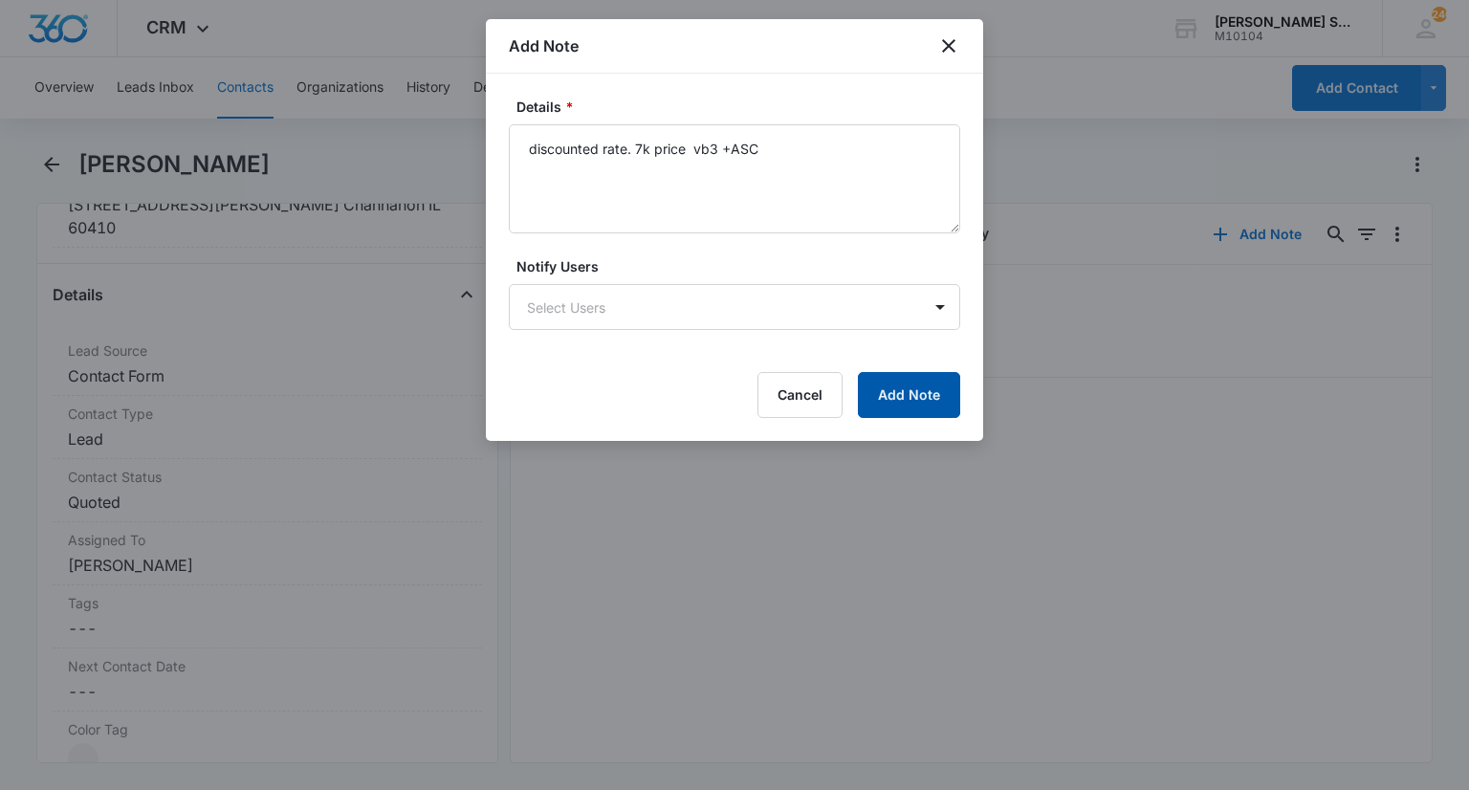
click at [897, 390] on button "Add Note" at bounding box center [909, 395] width 102 height 46
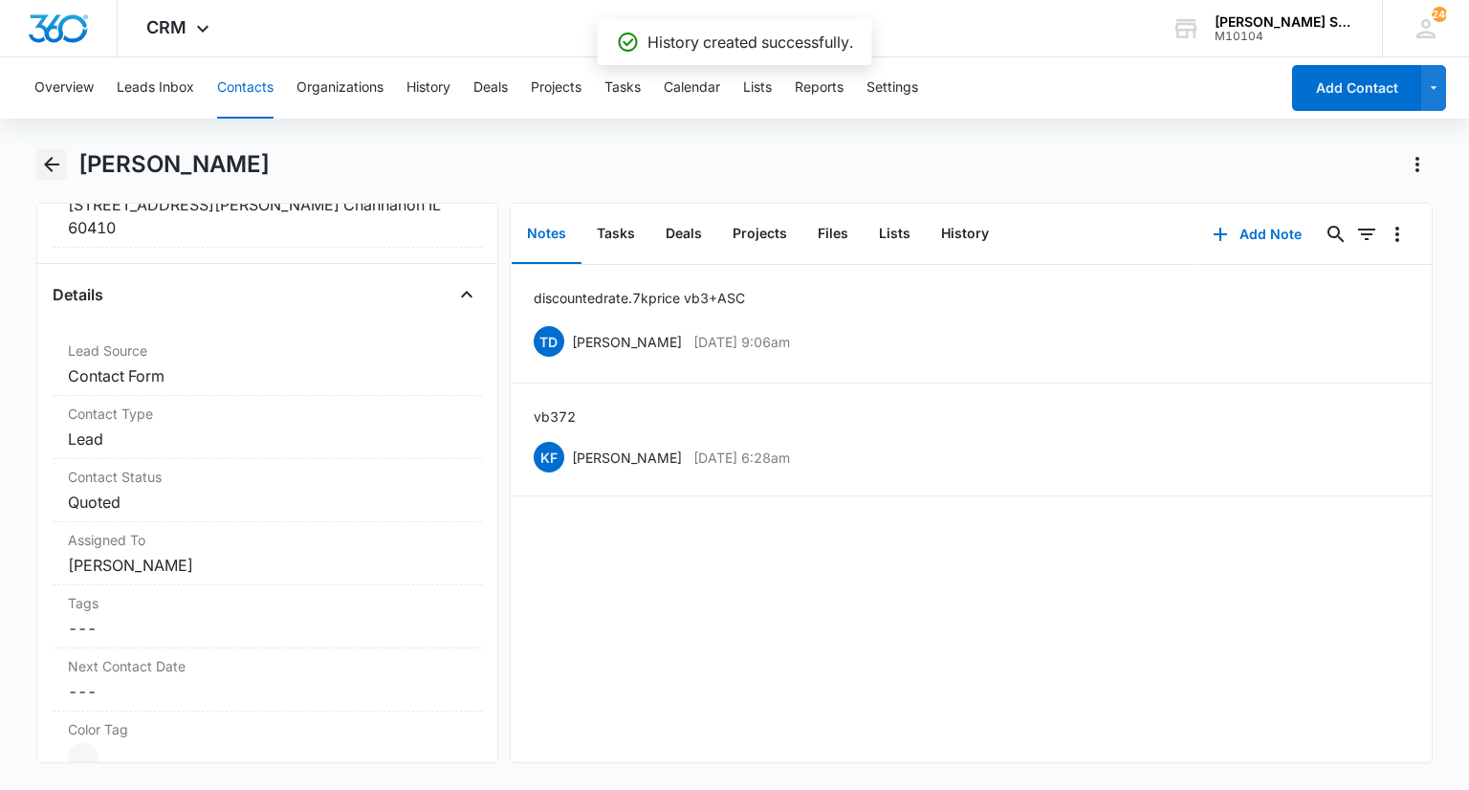
click at [55, 160] on icon "Back" at bounding box center [51, 164] width 23 height 23
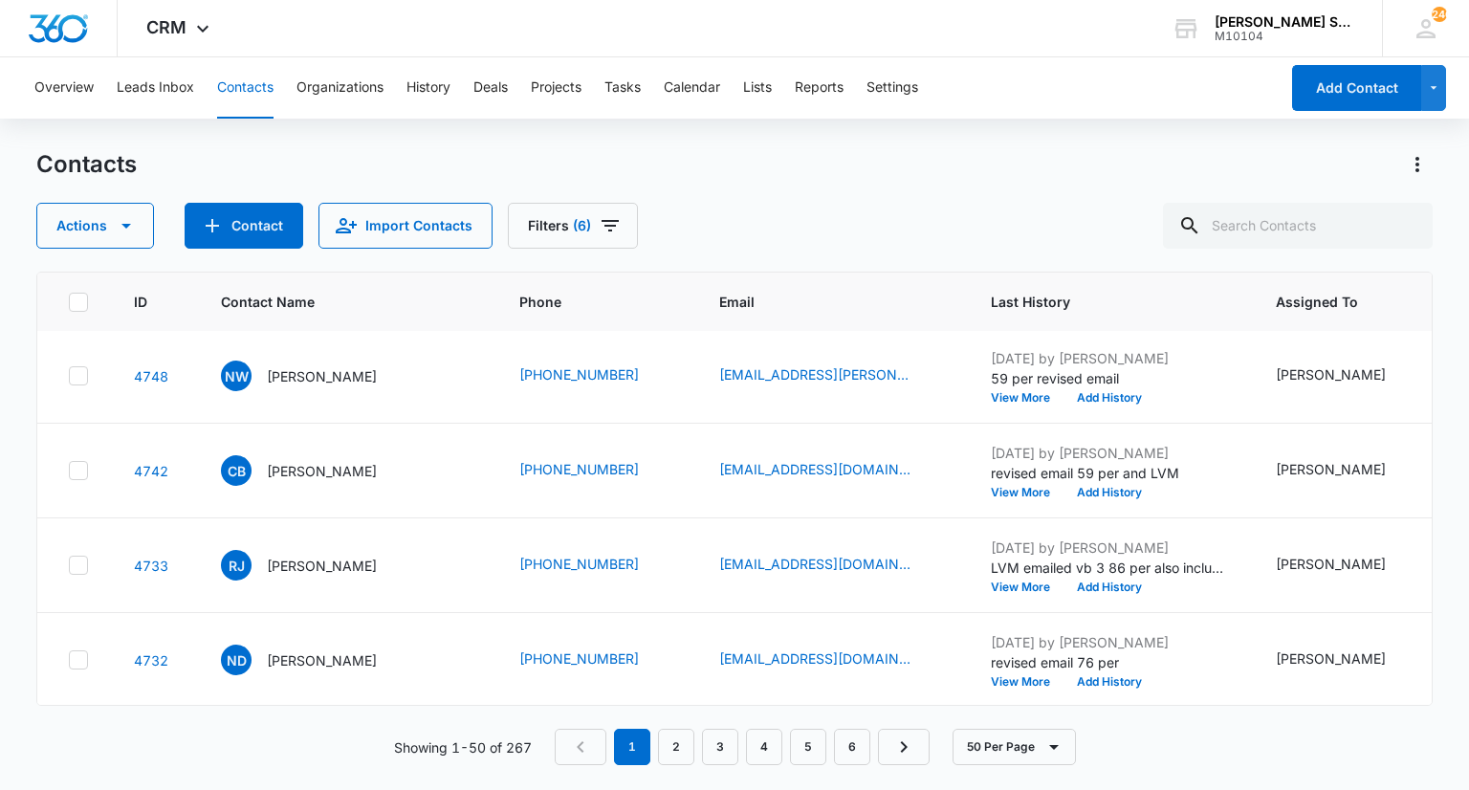
scroll to position [956, 0]
click at [304, 290] on p "[PERSON_NAME]" at bounding box center [322, 280] width 110 height 20
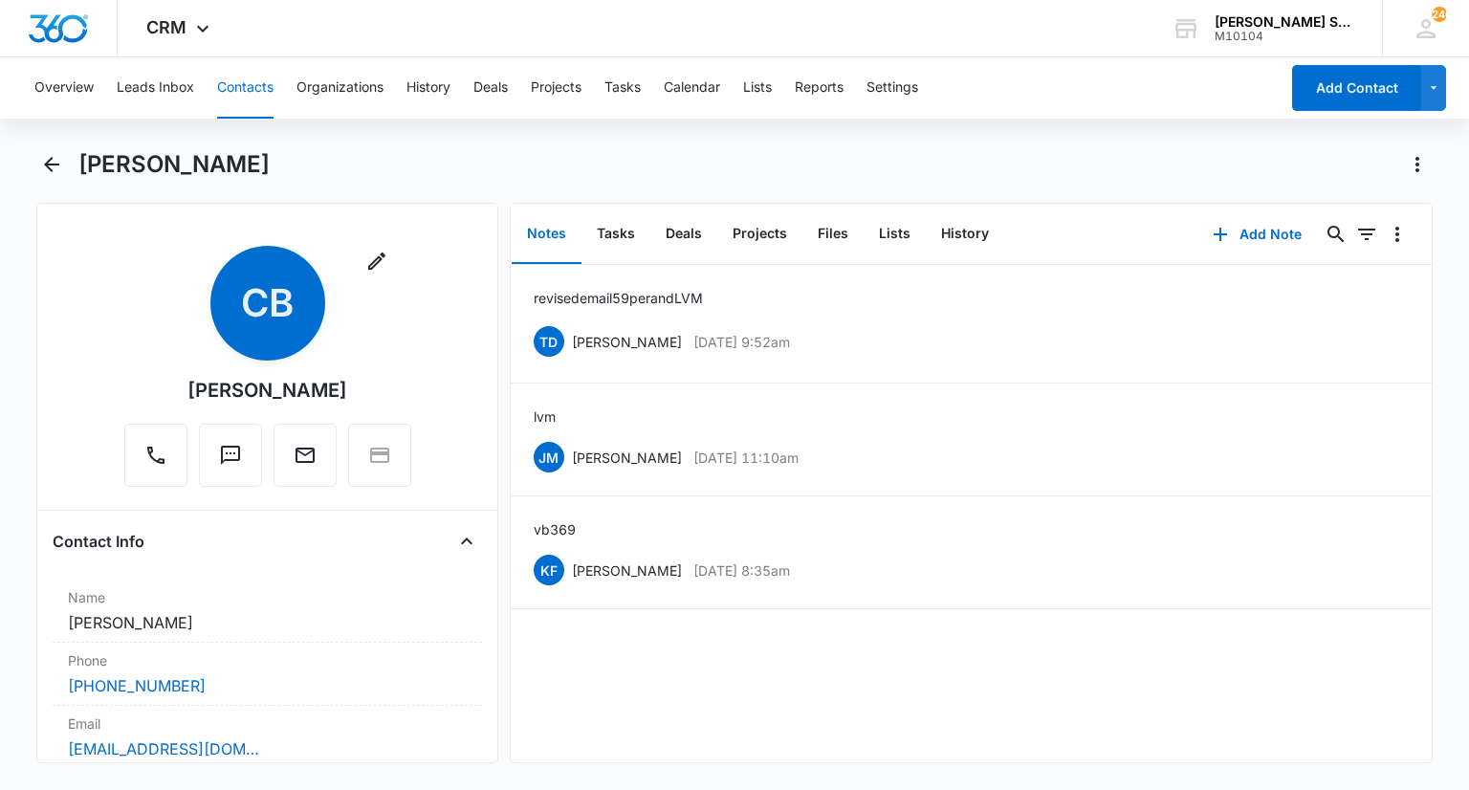
drag, startPoint x: 348, startPoint y: 387, endPoint x: 191, endPoint y: 392, distance: 156.9
click at [174, 391] on div "Remove CB [PERSON_NAME]" at bounding box center [267, 366] width 287 height 241
copy div "[PERSON_NAME]"
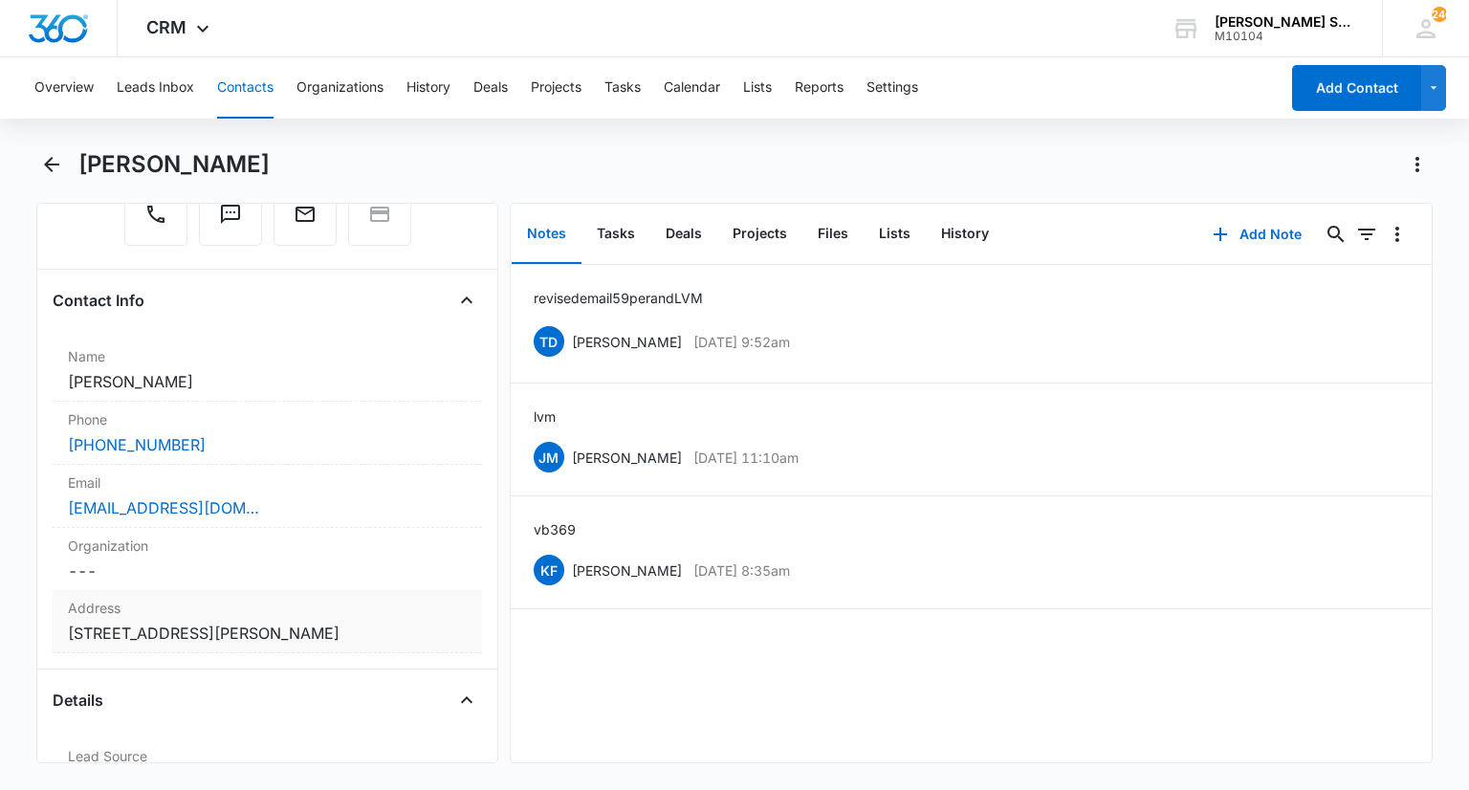
scroll to position [287, 0]
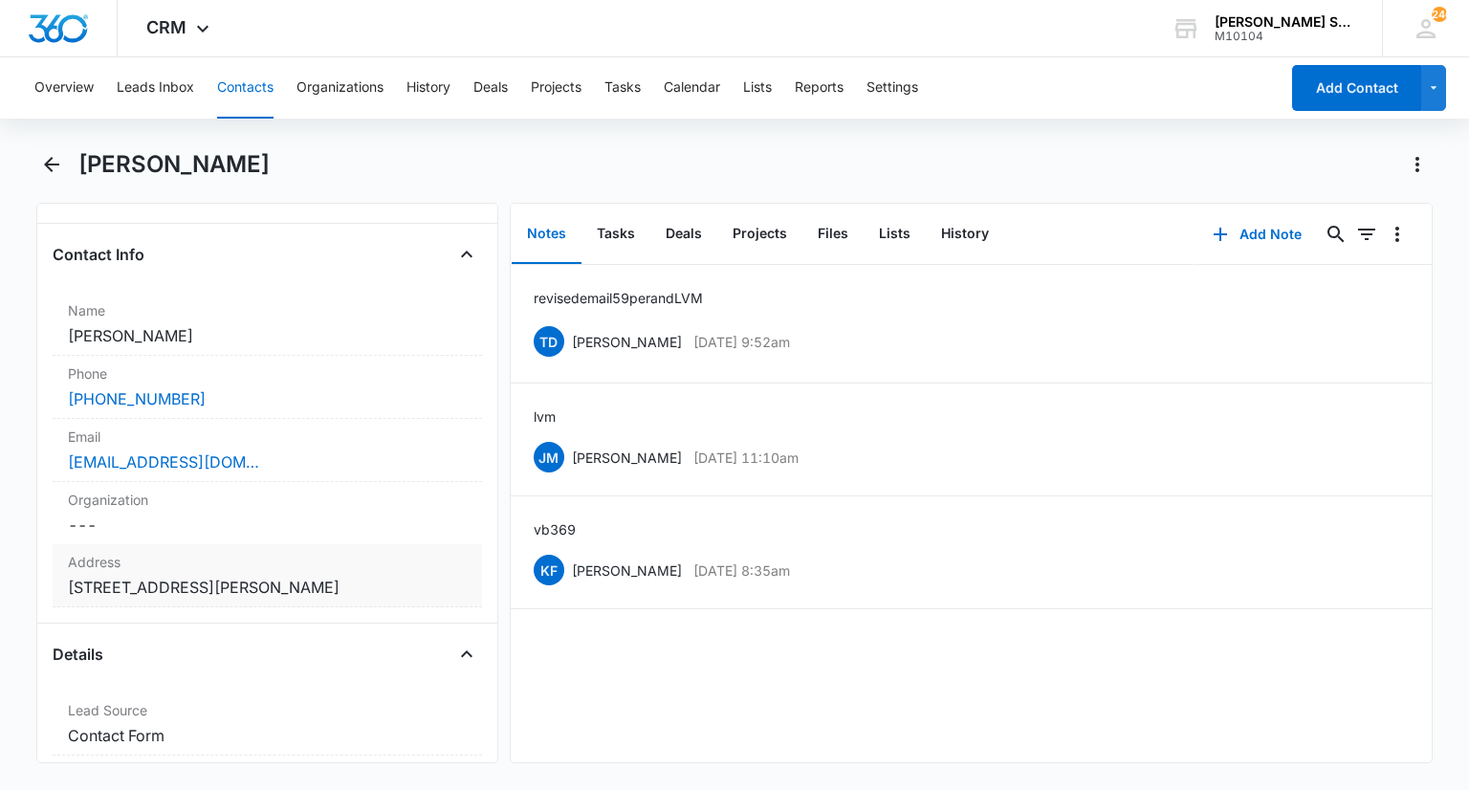
click at [282, 595] on dd "Cancel Save Changes [STREET_ADDRESS][PERSON_NAME]" at bounding box center [267, 587] width 398 height 23
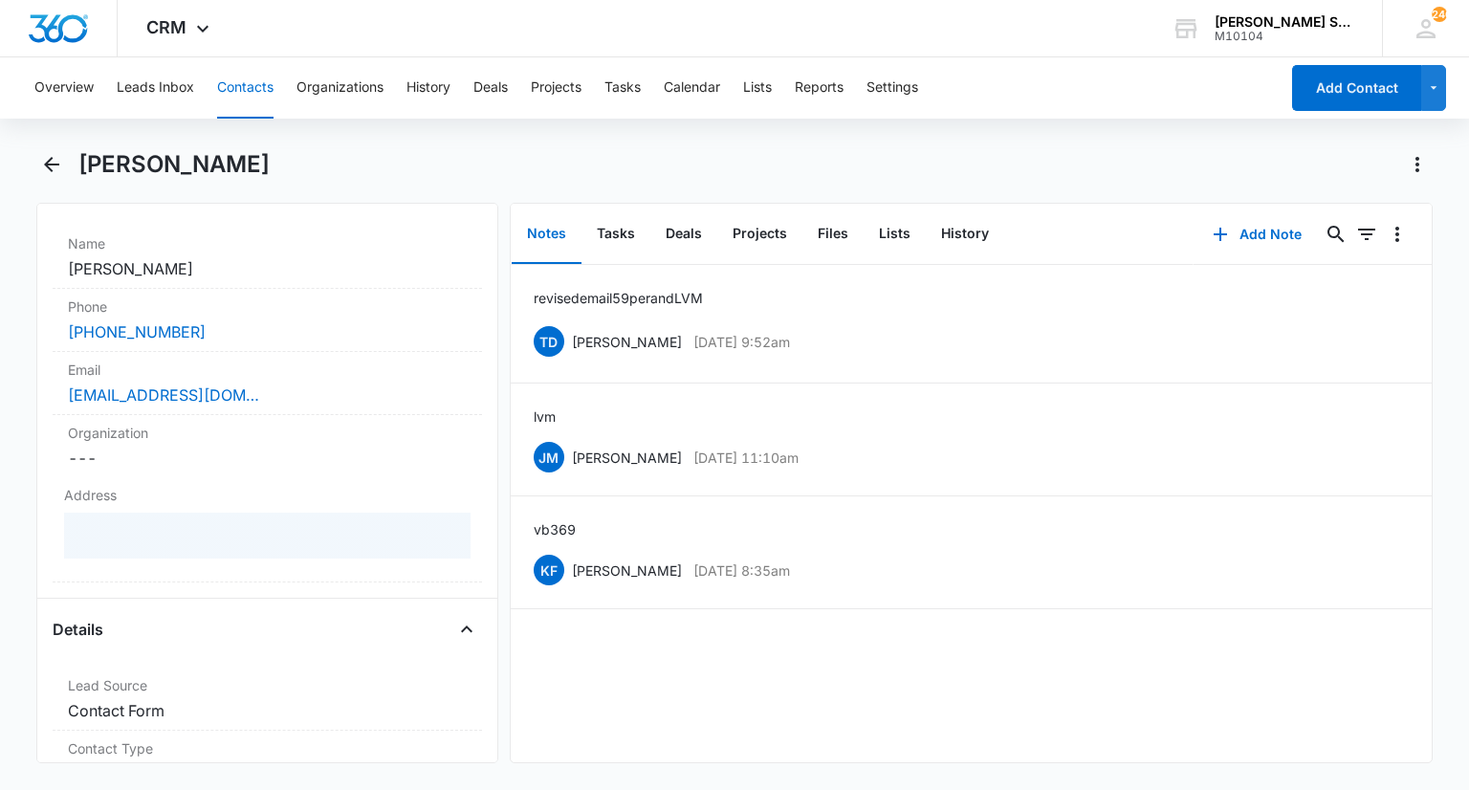
scroll to position [383, 0]
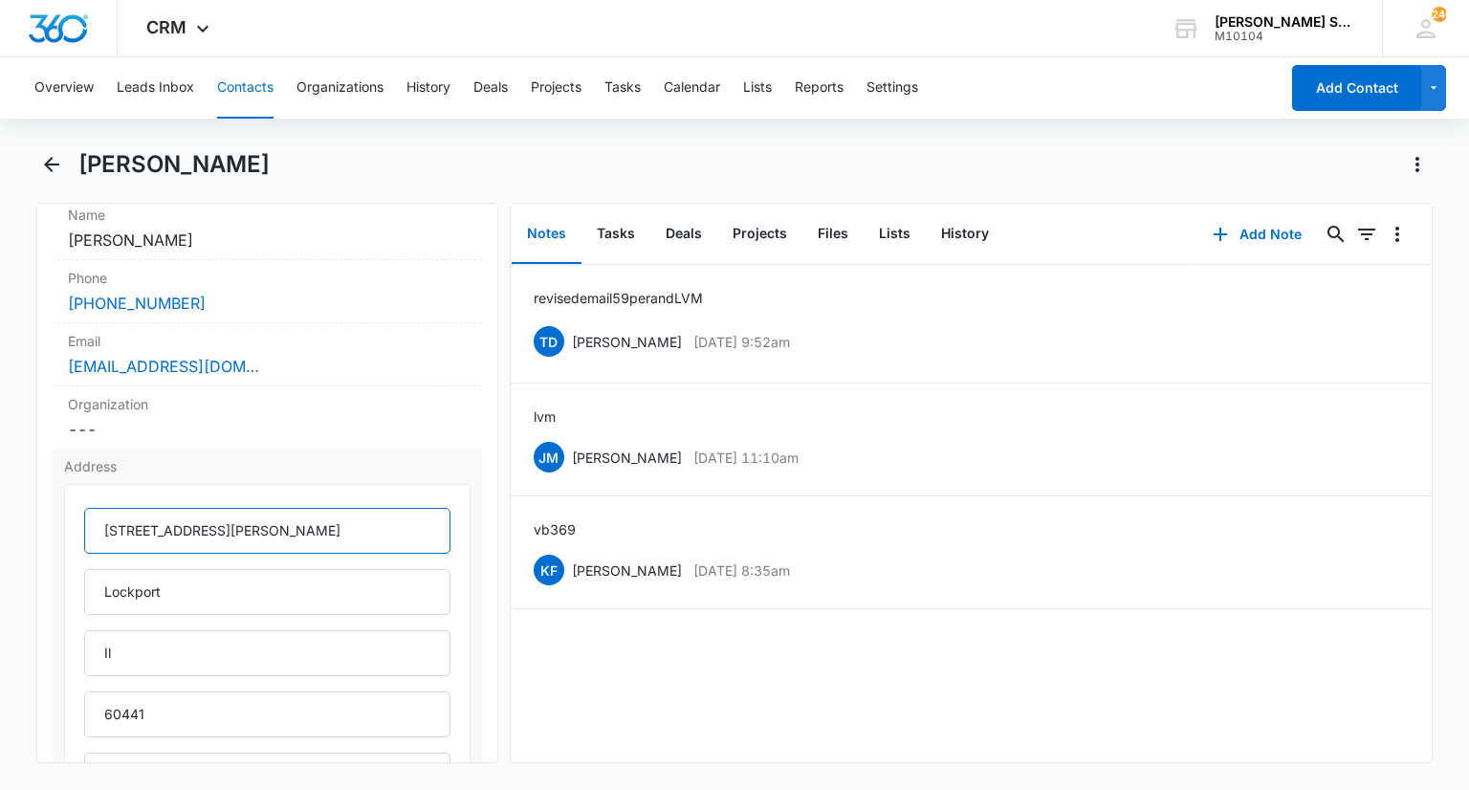
drag, startPoint x: 234, startPoint y: 526, endPoint x: 105, endPoint y: 536, distance: 129.5
click at [91, 536] on input "[STREET_ADDRESS][PERSON_NAME]" at bounding box center [266, 531] width 365 height 46
click at [235, 276] on label "Phone" at bounding box center [267, 278] width 398 height 20
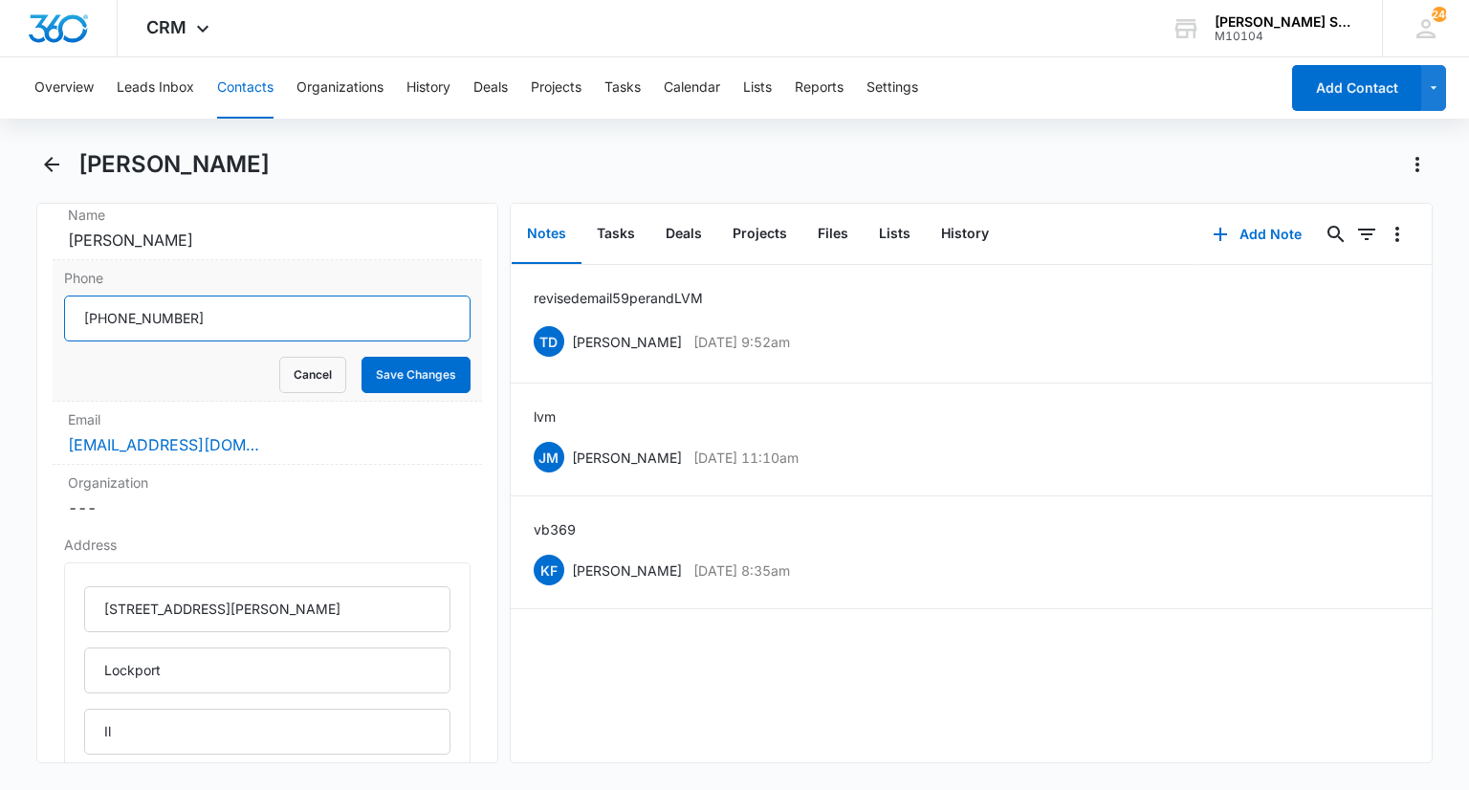
drag, startPoint x: 233, startPoint y: 321, endPoint x: 84, endPoint y: 318, distance: 149.2
click at [84, 318] on input "Phone" at bounding box center [266, 318] width 405 height 46
click at [323, 371] on button "Cancel" at bounding box center [312, 375] width 67 height 36
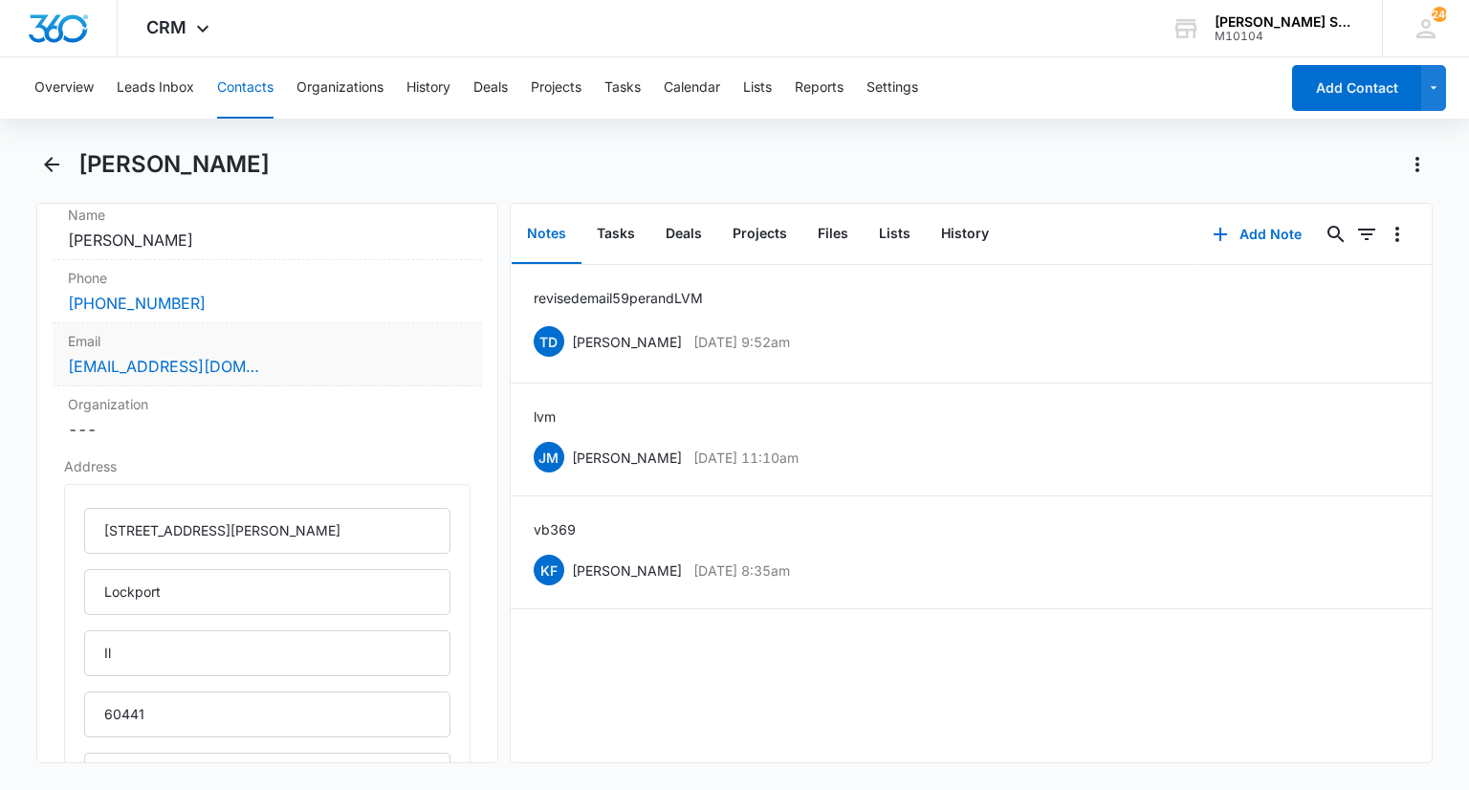
click at [229, 339] on label "Email" at bounding box center [267, 341] width 398 height 20
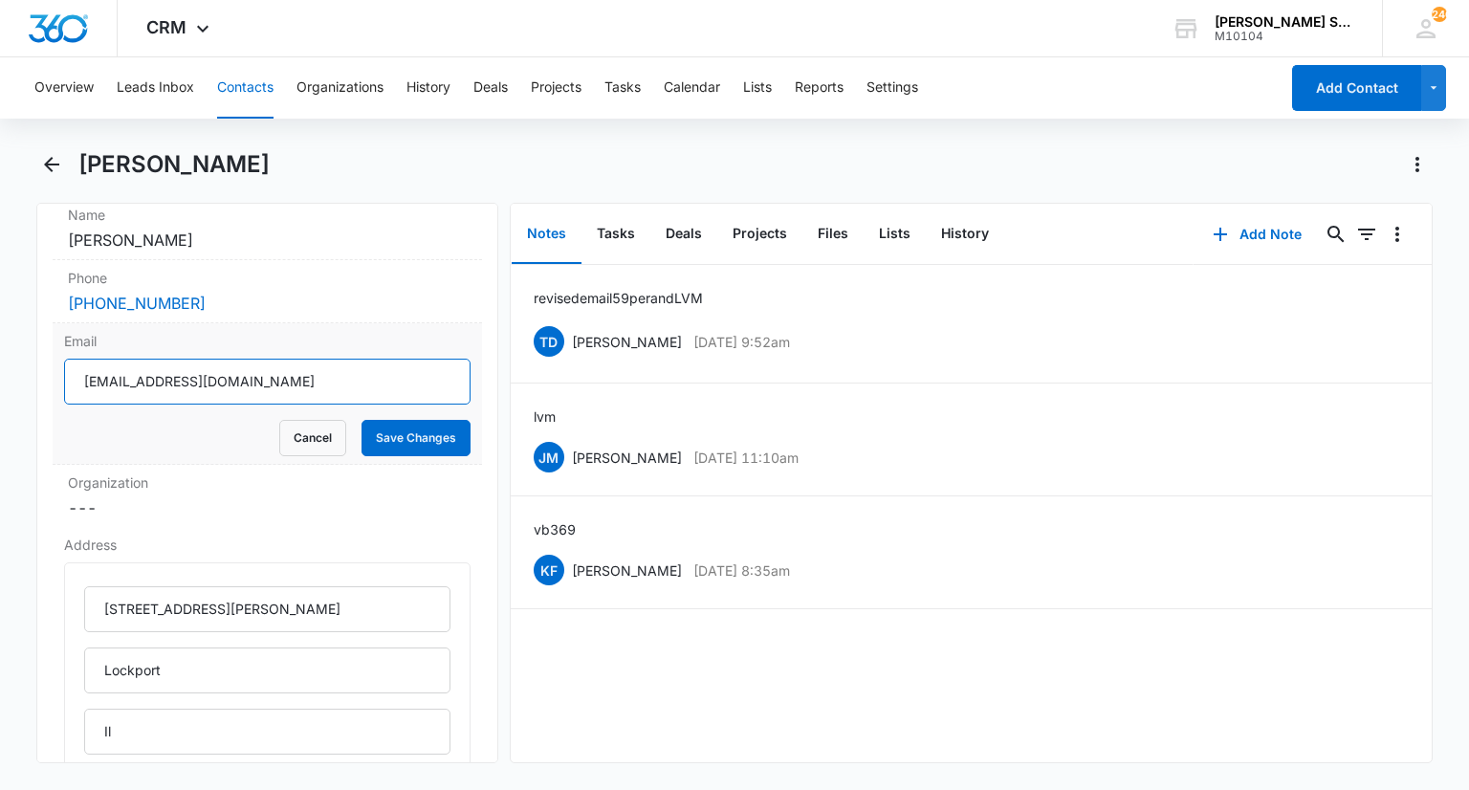
drag, startPoint x: 107, startPoint y: 380, endPoint x: 63, endPoint y: 383, distance: 44.2
click at [63, 383] on div "Email [EMAIL_ADDRESS][DOMAIN_NAME] Cancel Save Changes" at bounding box center [267, 394] width 428 height 142
click at [289, 431] on button "Cancel" at bounding box center [312, 438] width 67 height 36
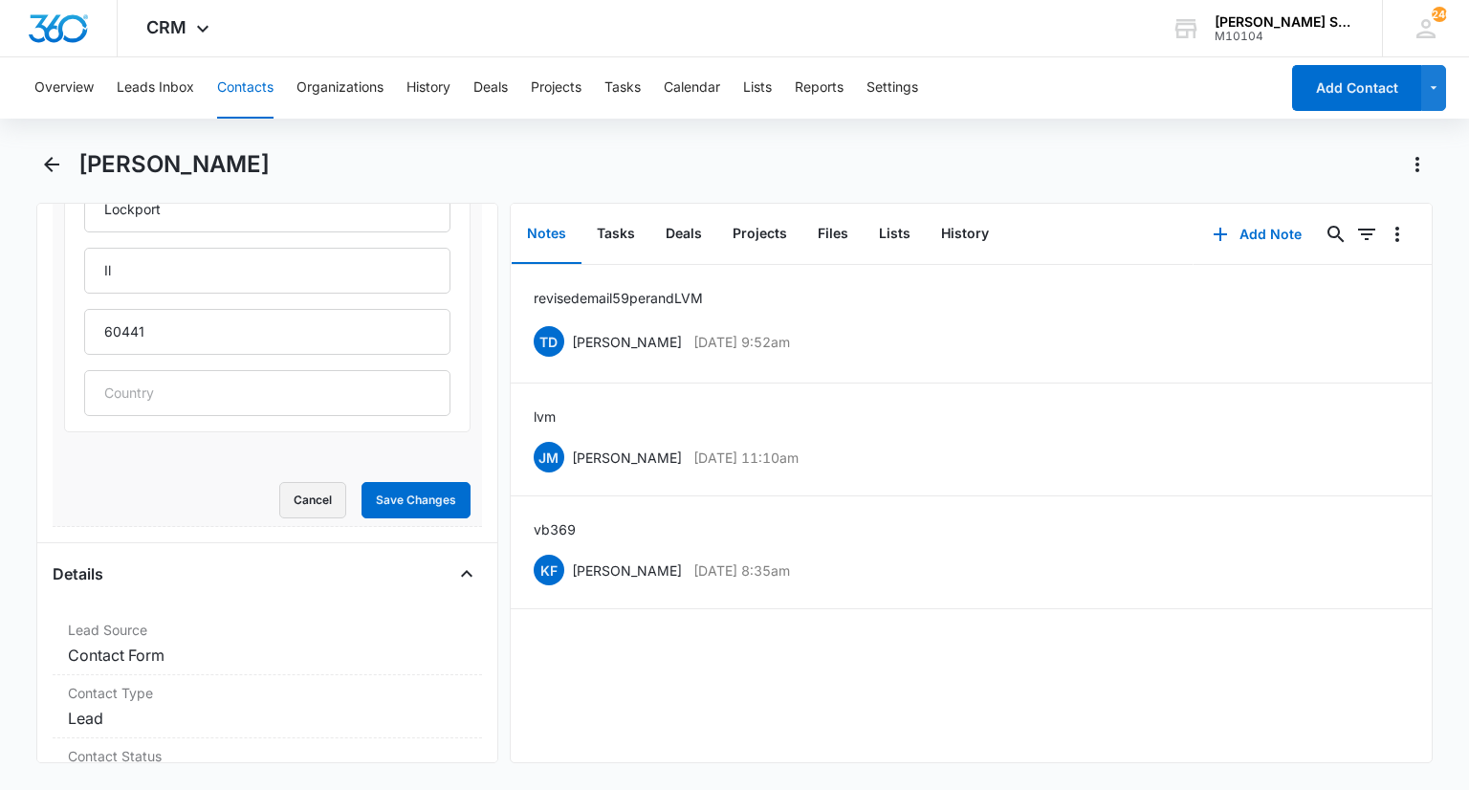
click at [303, 491] on button "Cancel" at bounding box center [312, 500] width 67 height 36
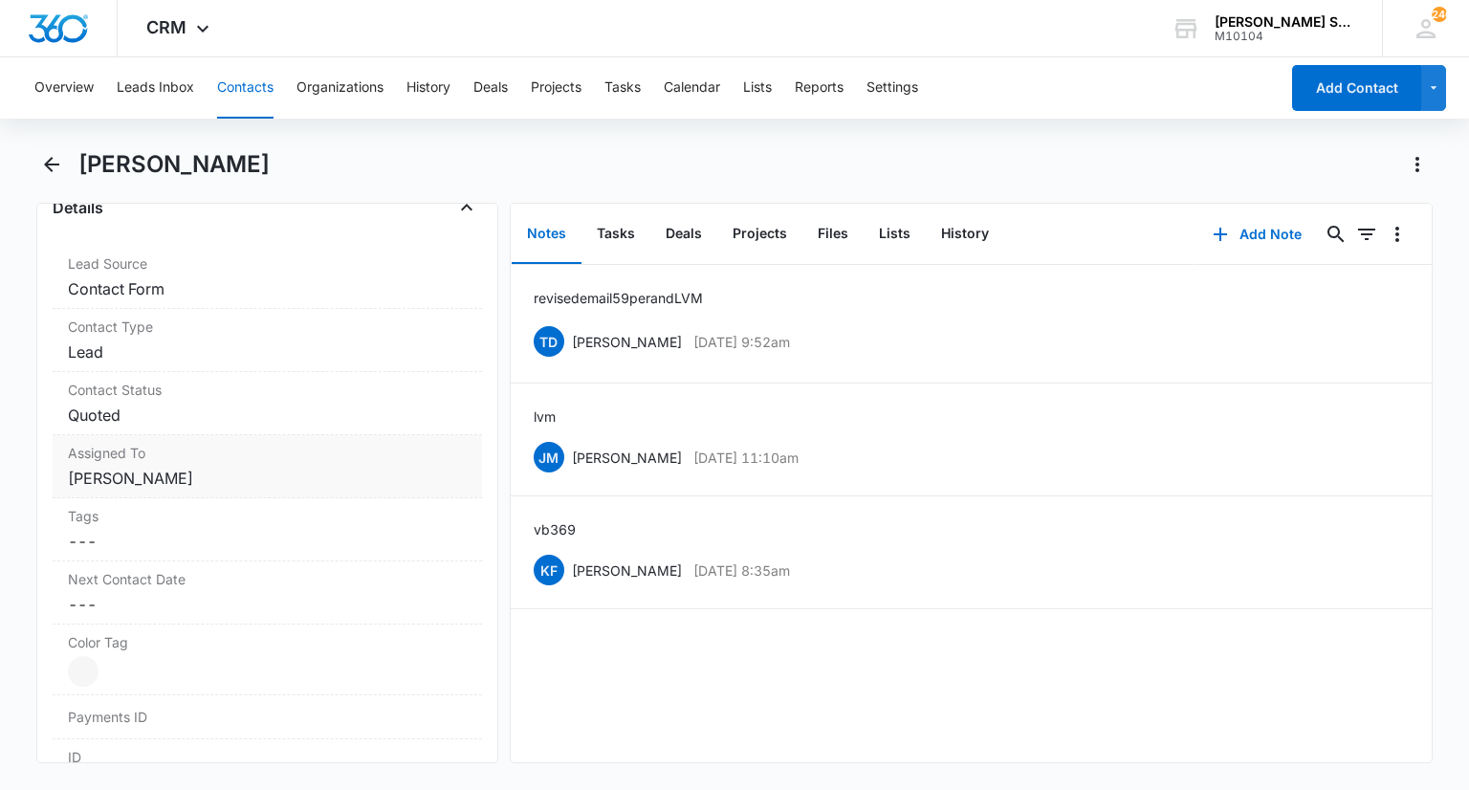
scroll to position [729, 0]
click at [174, 423] on dd "Cancel Save Changes Quoted" at bounding box center [267, 419] width 398 height 23
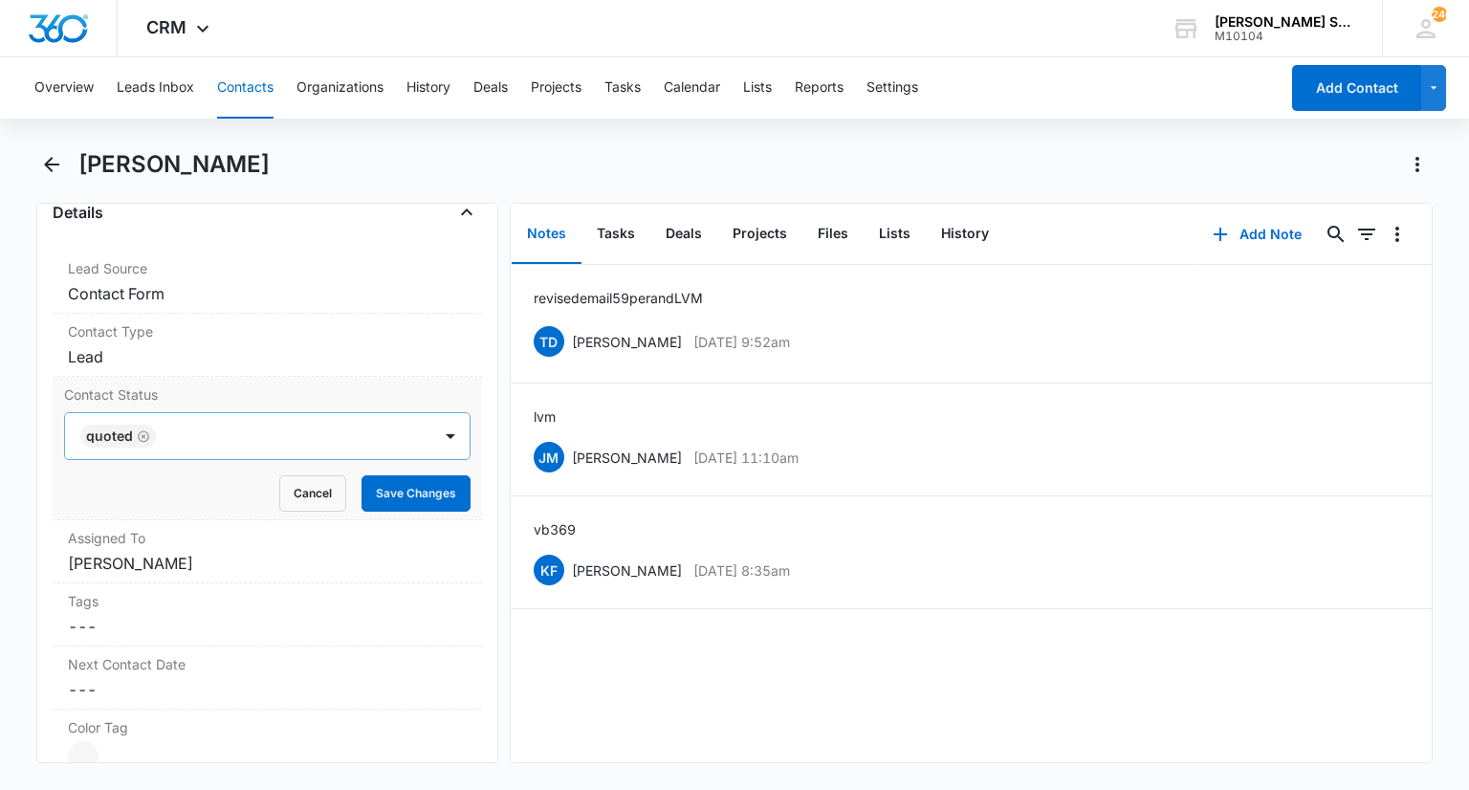
click at [143, 436] on icon "Remove Quoted" at bounding box center [143, 436] width 13 height 14
type input "sa"
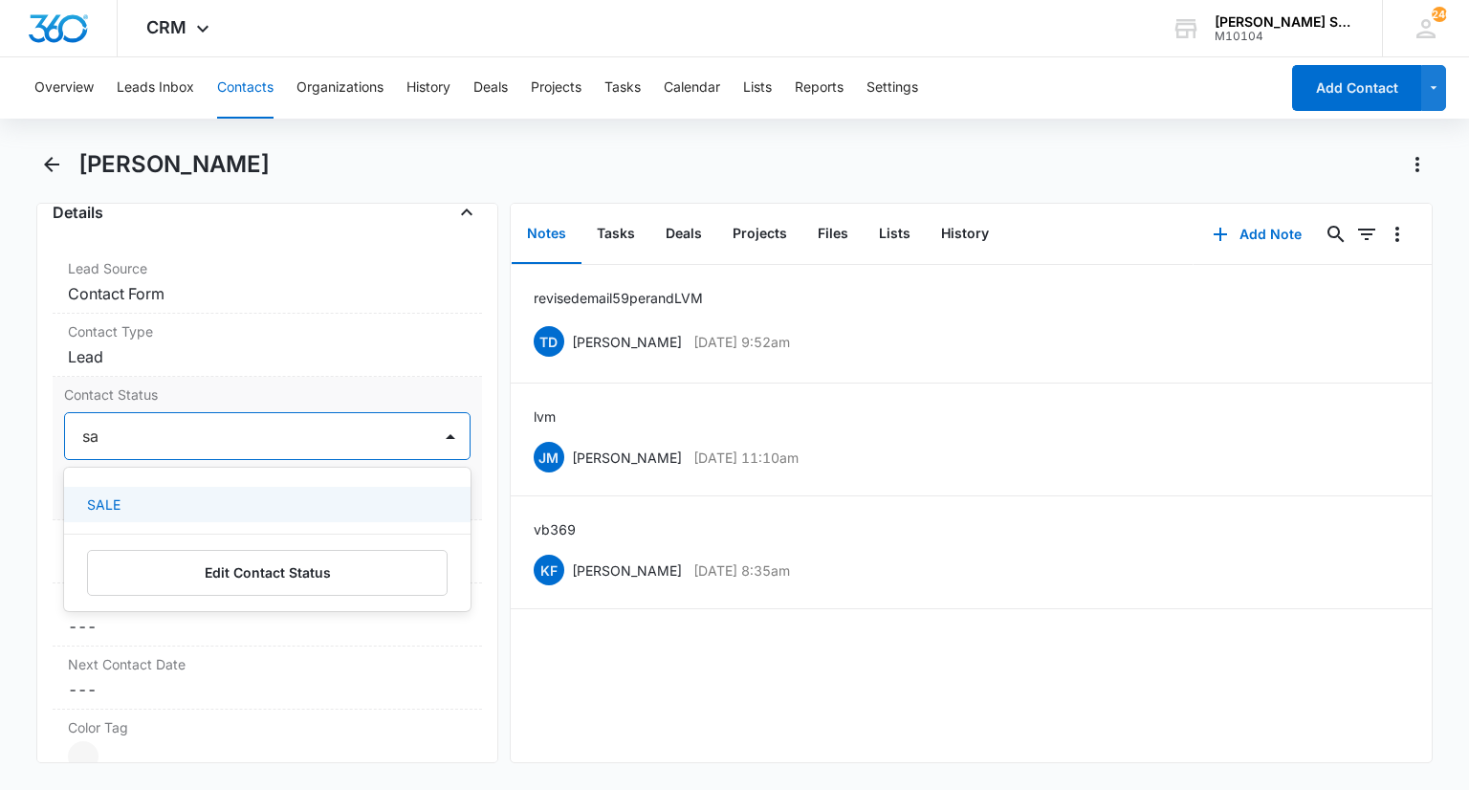
click at [164, 494] on div "SALE" at bounding box center [265, 504] width 356 height 20
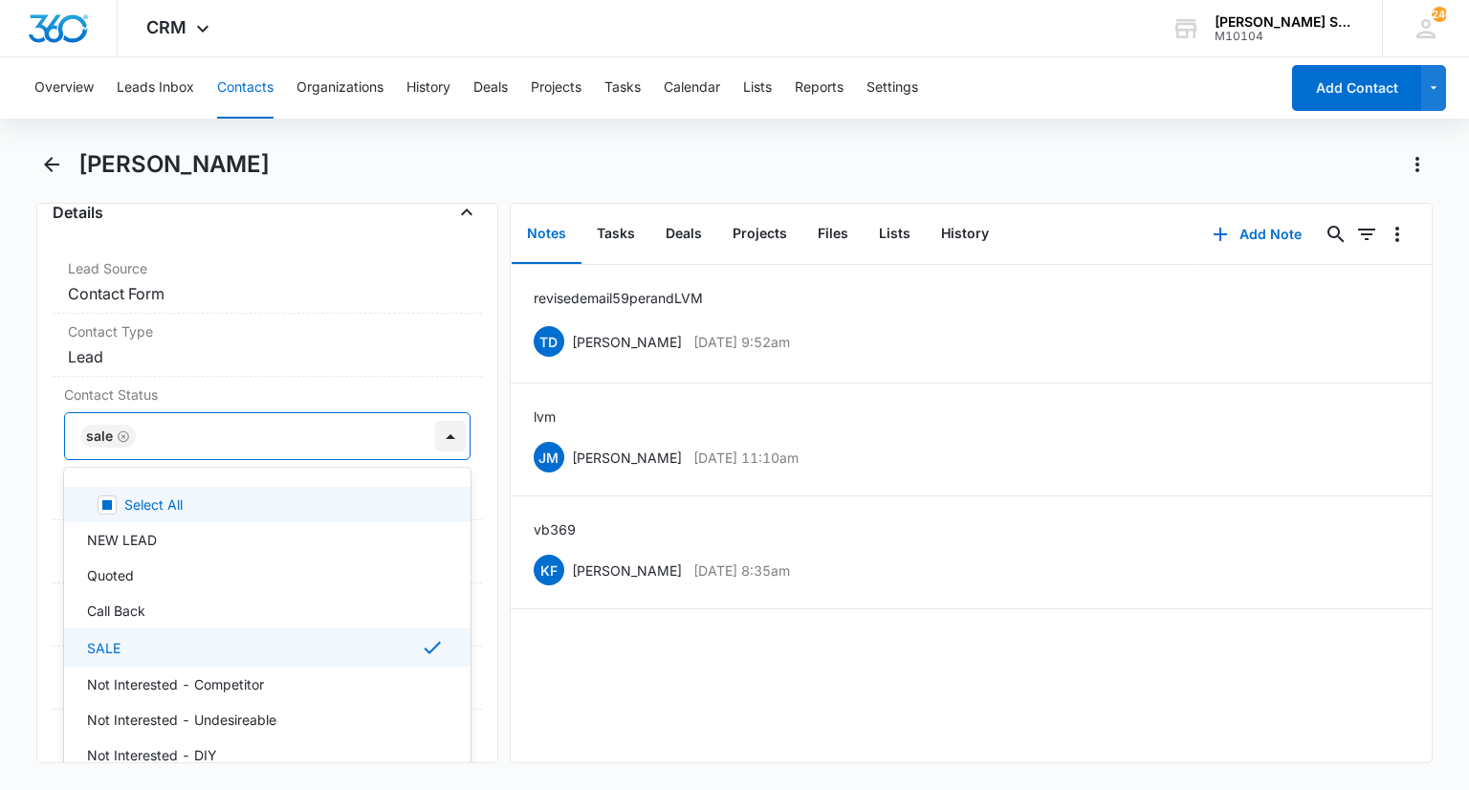
click at [442, 432] on div at bounding box center [450, 436] width 31 height 31
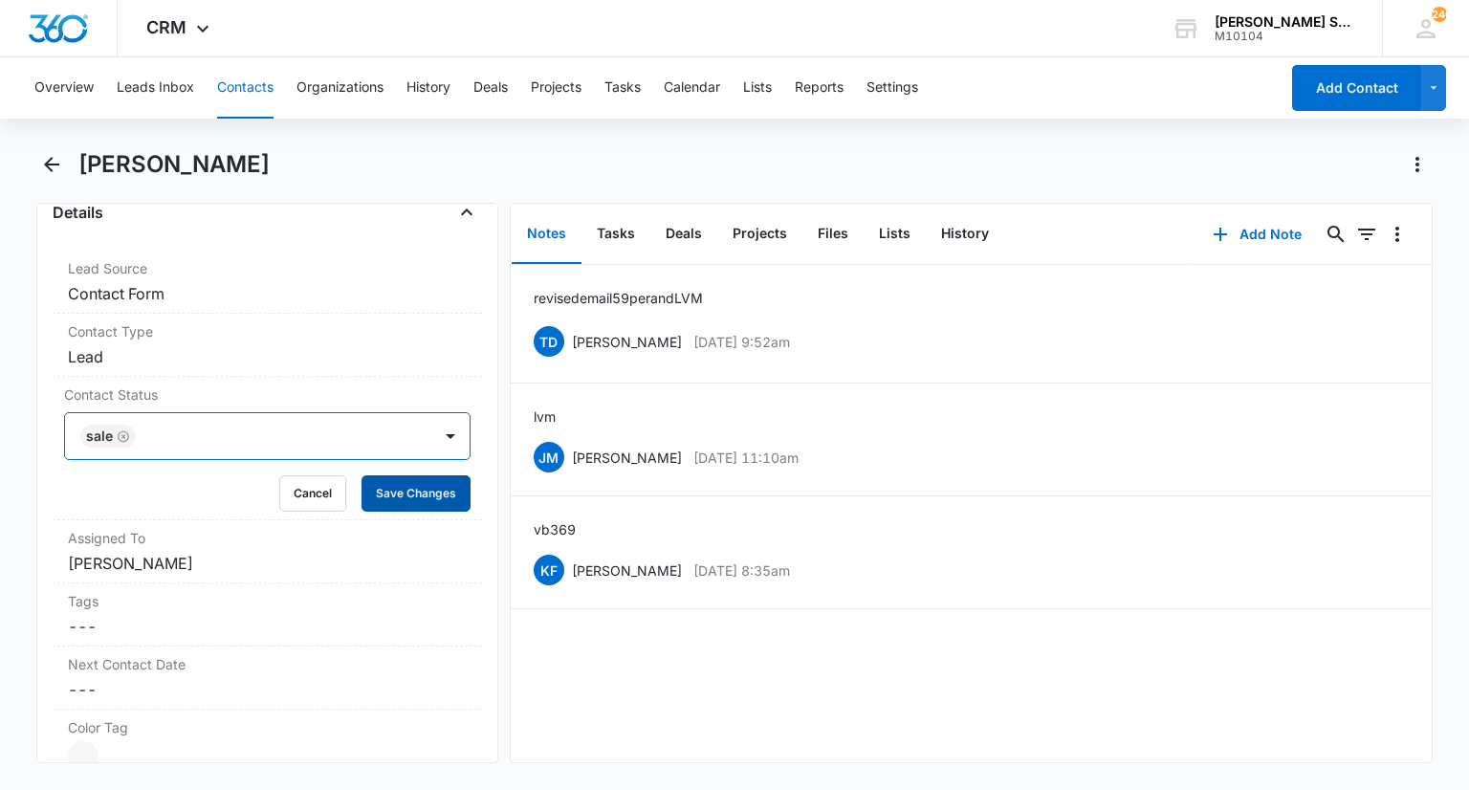
click at [406, 485] on button "Save Changes" at bounding box center [415, 493] width 109 height 36
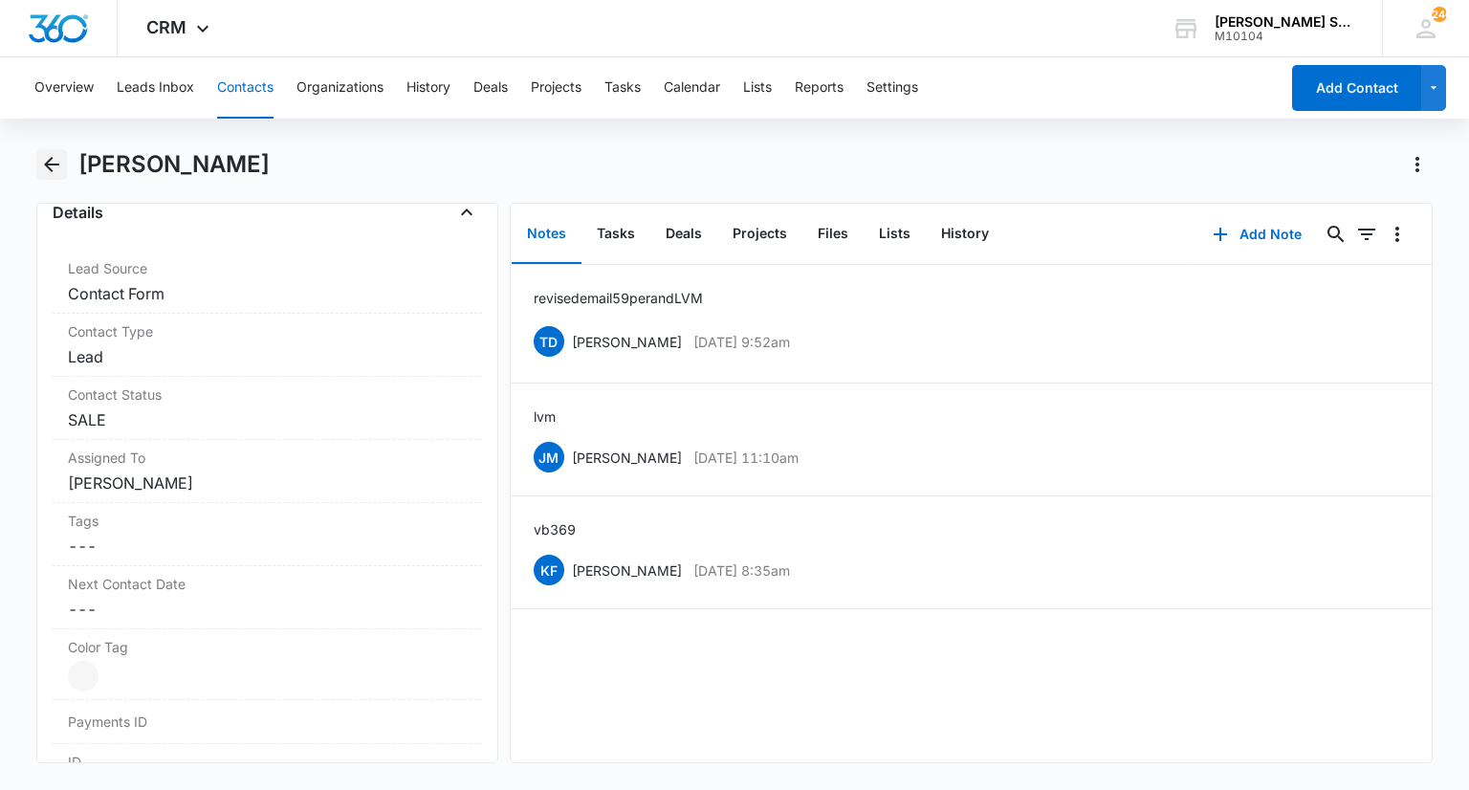
click at [54, 163] on icon "Back" at bounding box center [51, 164] width 23 height 23
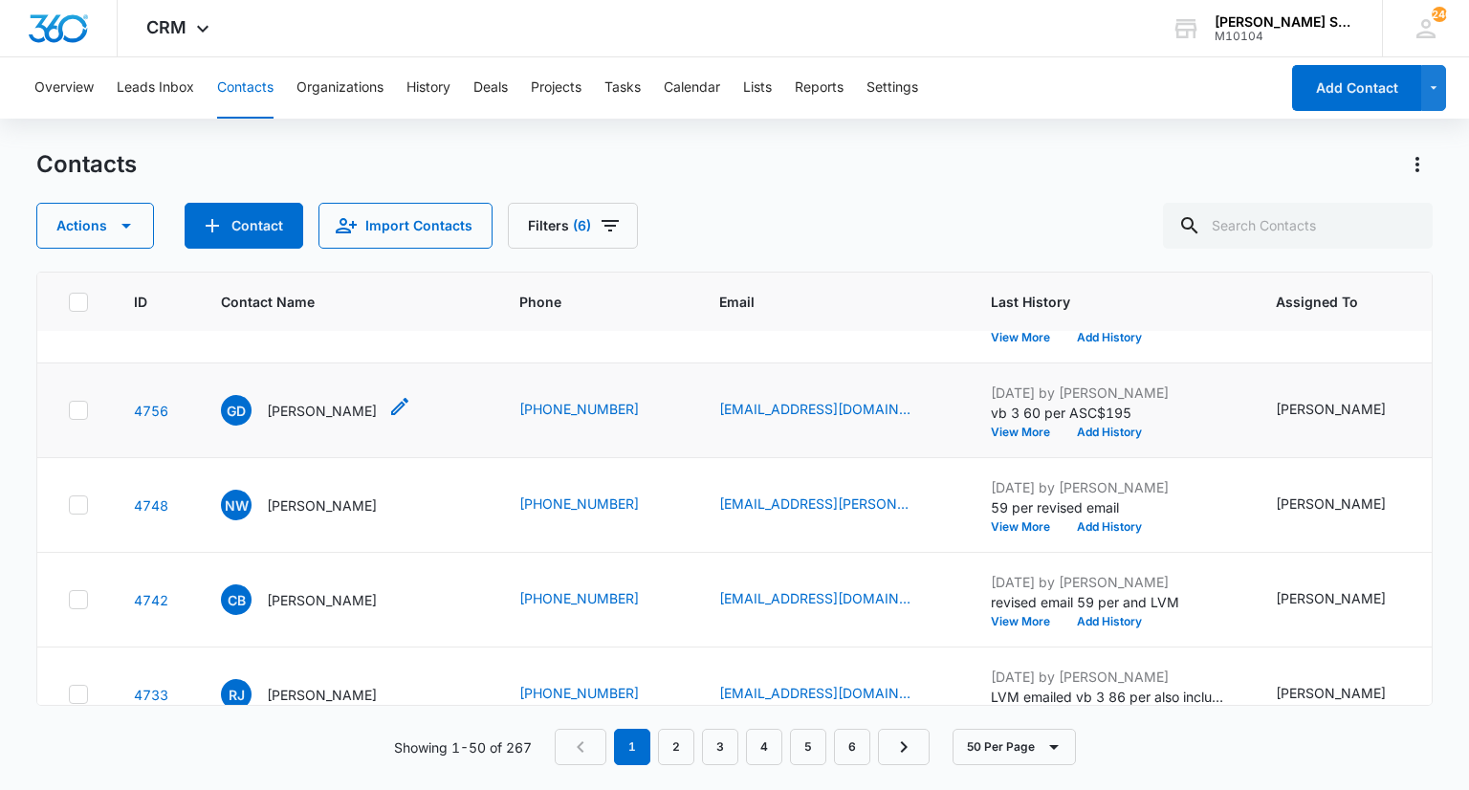
scroll to position [669, 0]
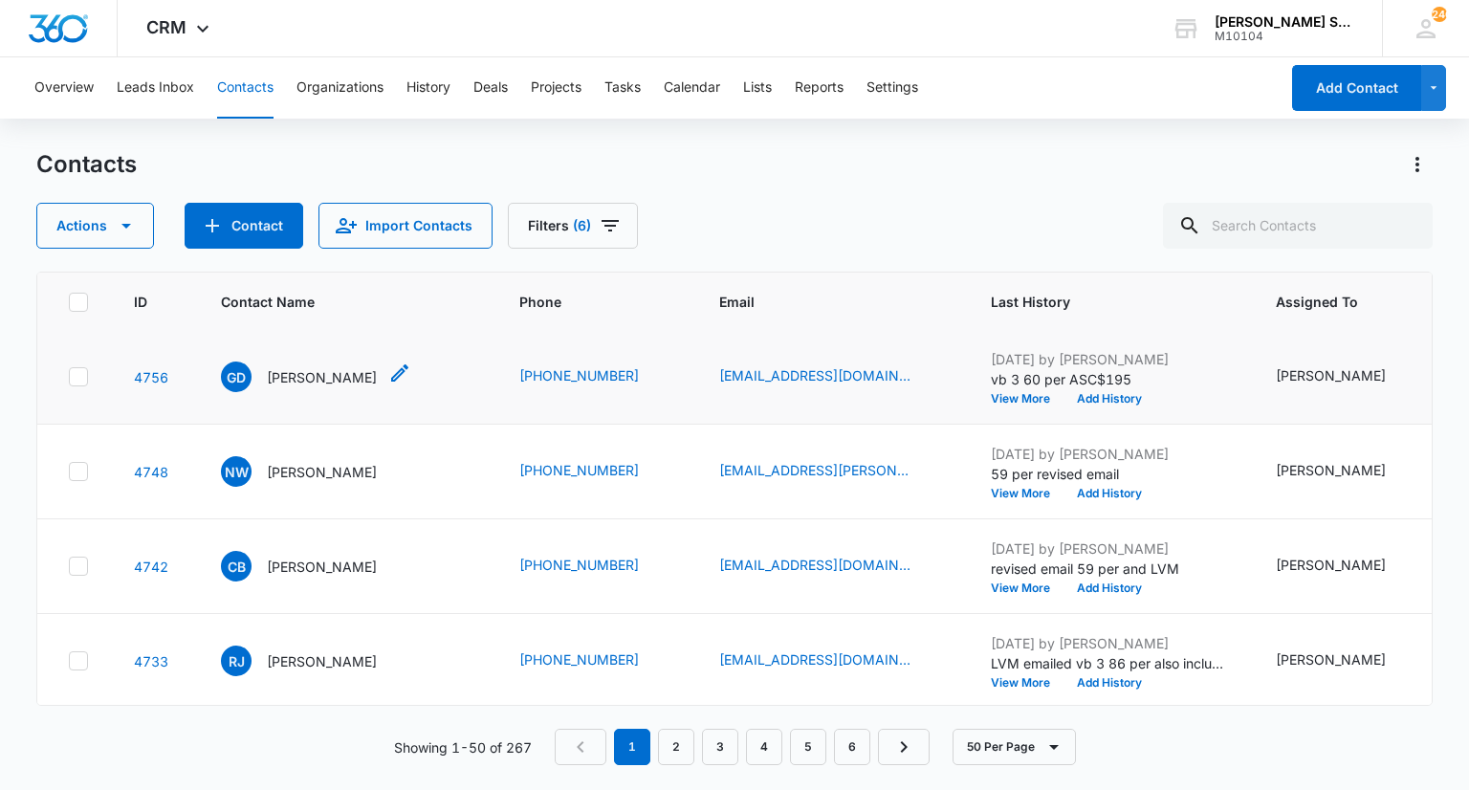
click at [277, 387] on p "[PERSON_NAME]" at bounding box center [322, 377] width 110 height 20
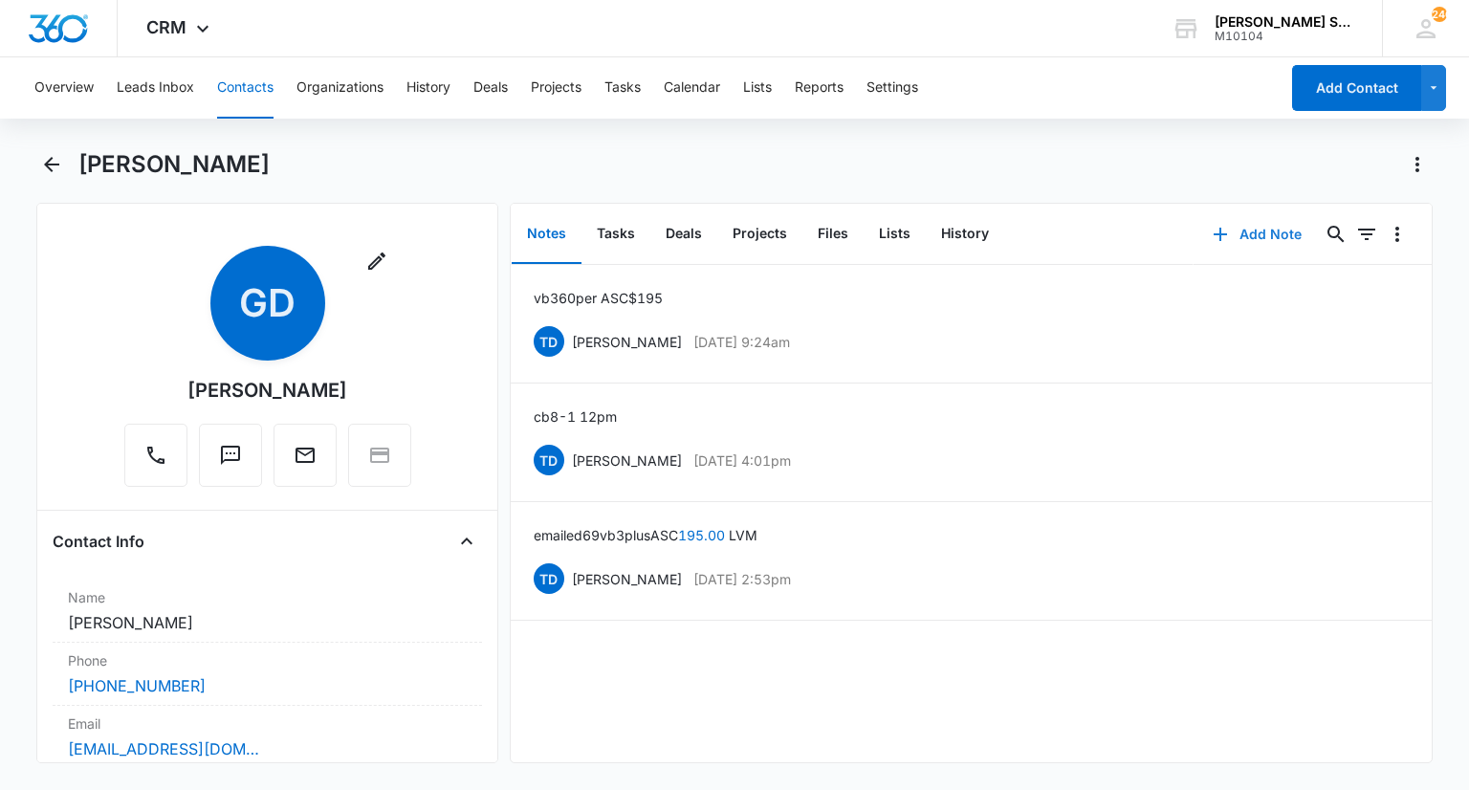
click at [1220, 227] on button "Add Note" at bounding box center [1256, 234] width 127 height 46
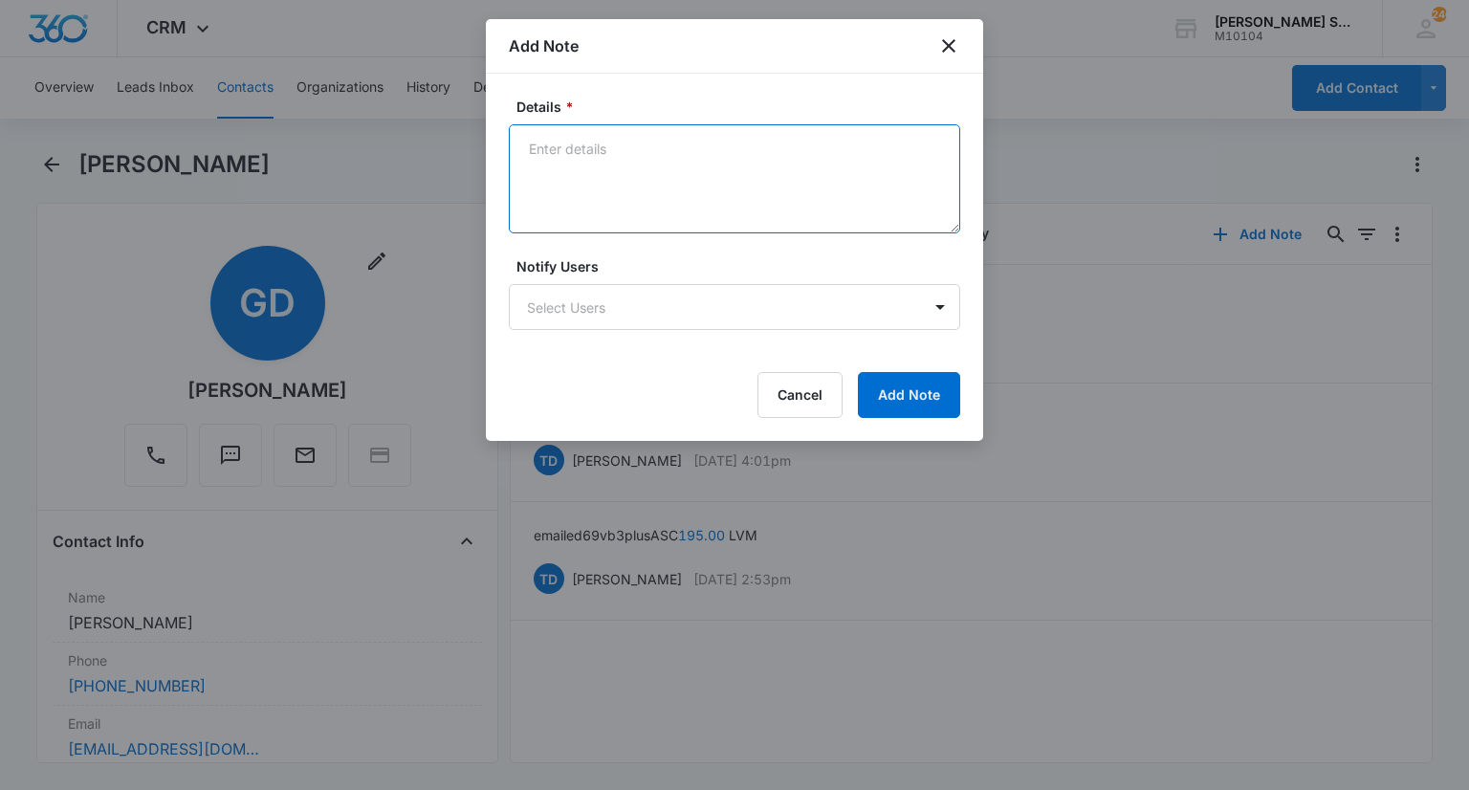
click at [774, 190] on textarea "Details *" at bounding box center [734, 178] width 451 height 109
type textarea "vb3 at 60 per 175 for asc"
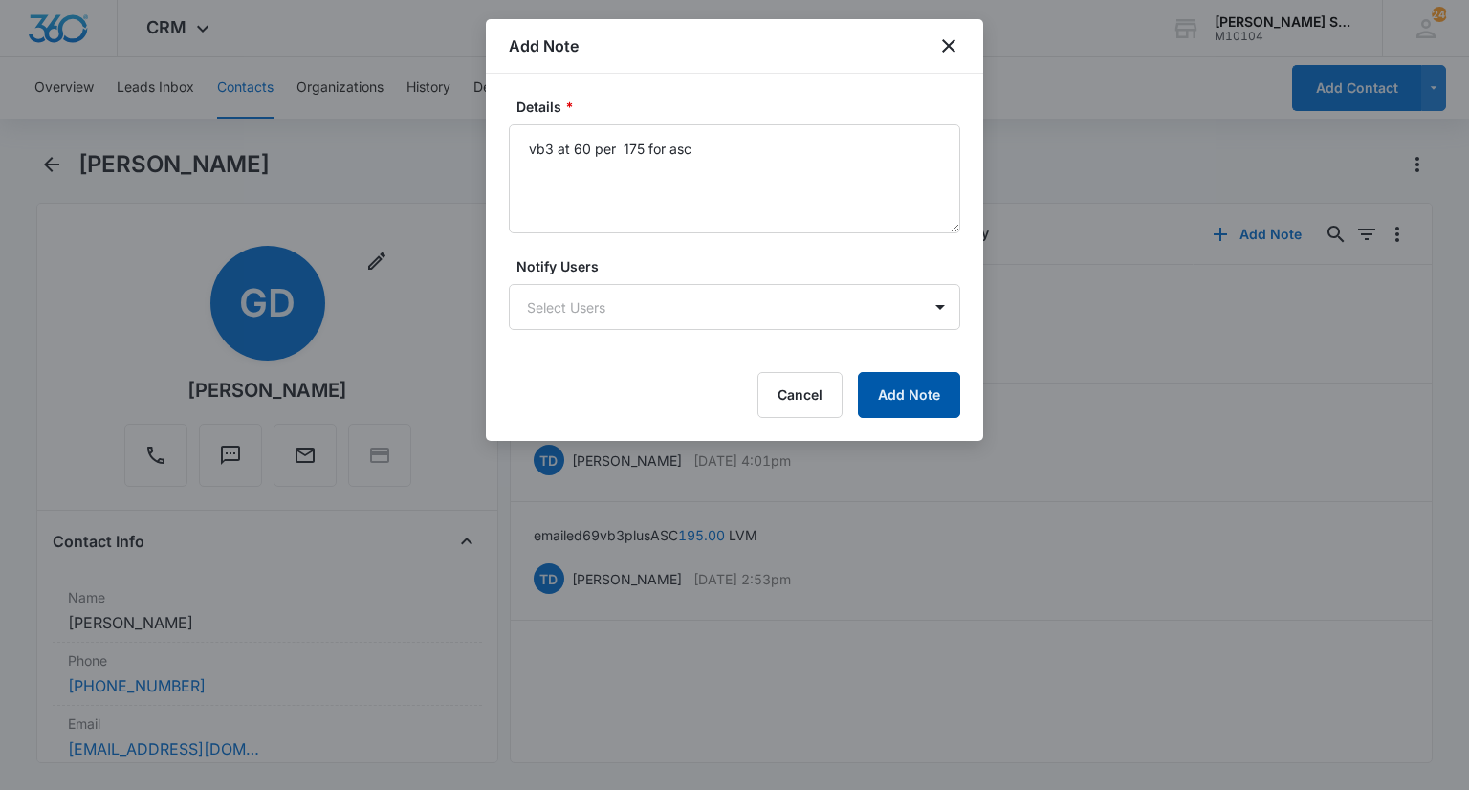
click at [940, 408] on button "Add Note" at bounding box center [909, 395] width 102 height 46
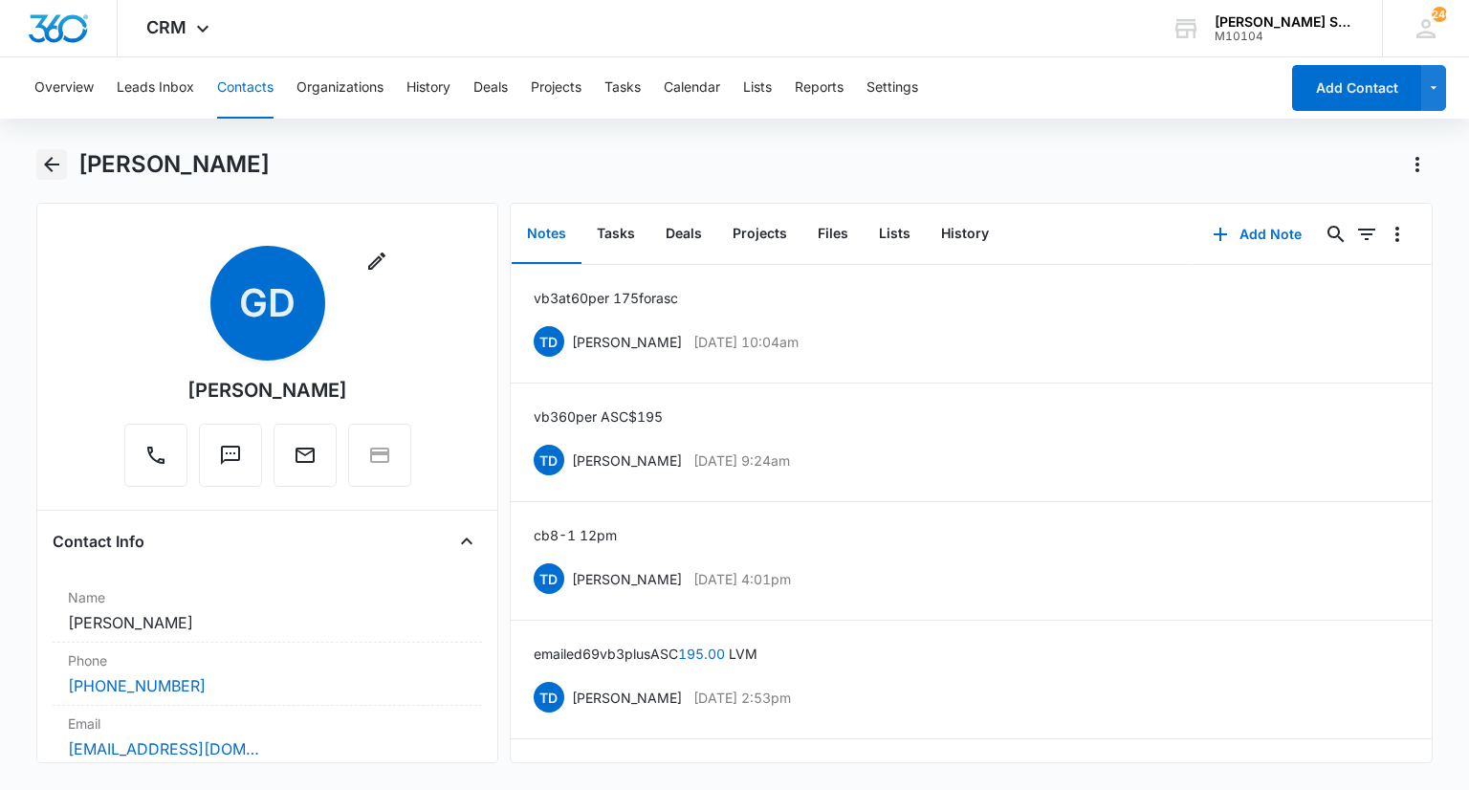
click at [55, 157] on icon "Back" at bounding box center [51, 164] width 23 height 23
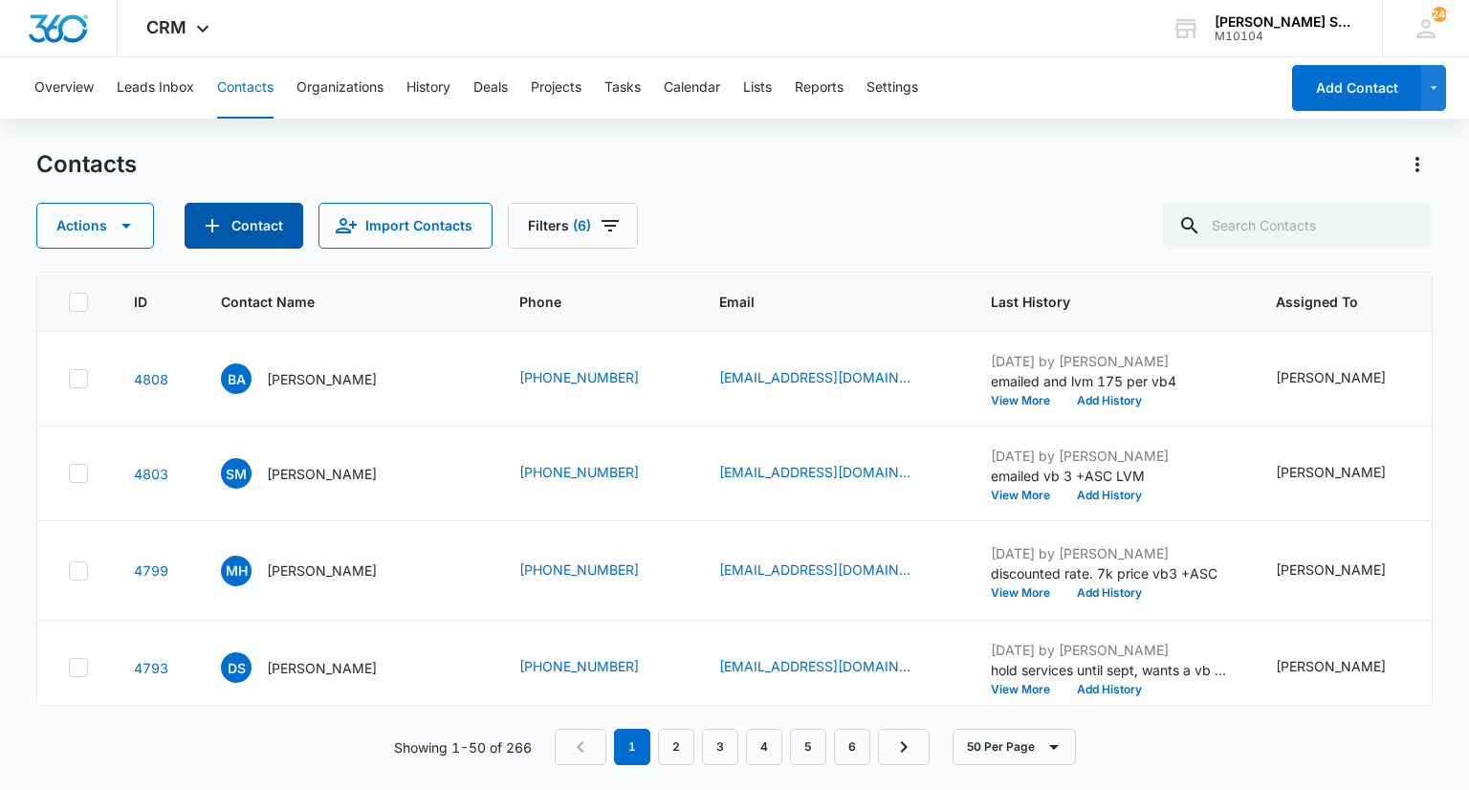
scroll to position [669, 0]
